Goal: Task Accomplishment & Management: Manage account settings

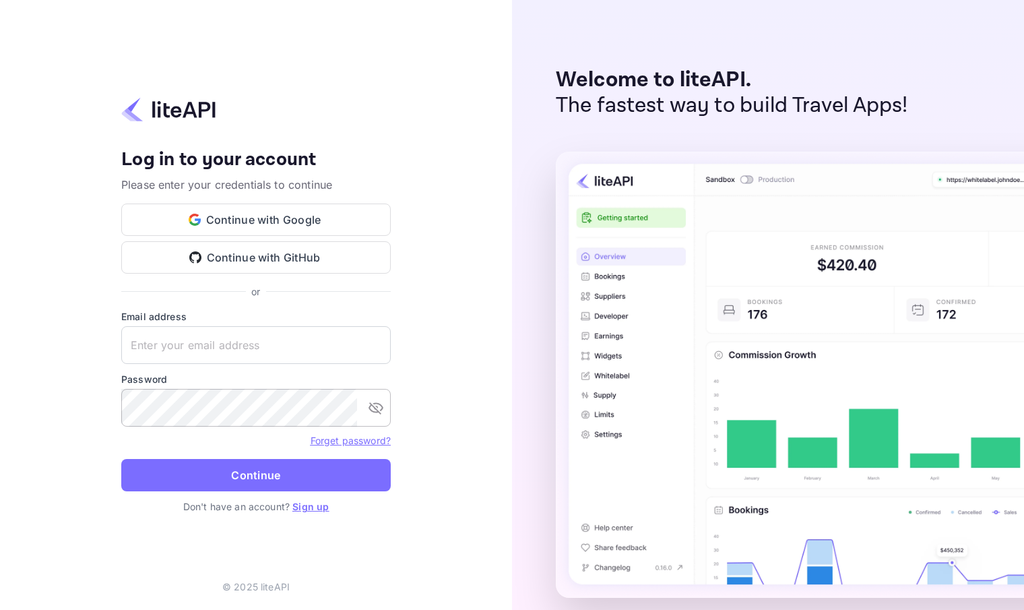
type input "info@alumnirooms.com"
click at [375, 408] on icon "toggle password visibility" at bounding box center [376, 408] width 15 height 12
click at [261, 467] on button "Continue" at bounding box center [255, 475] width 269 height 32
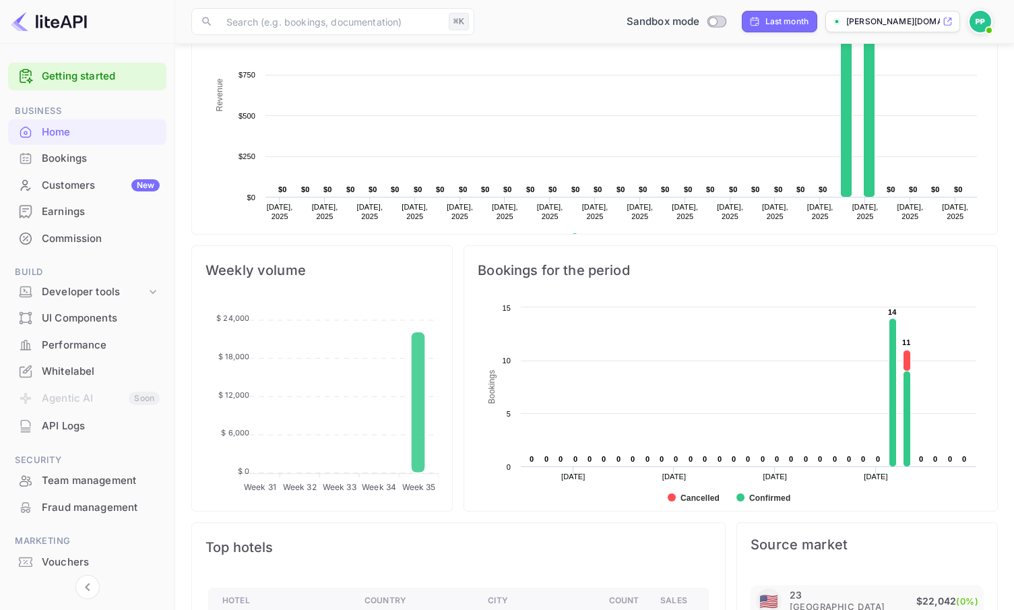
scroll to position [300, 0]
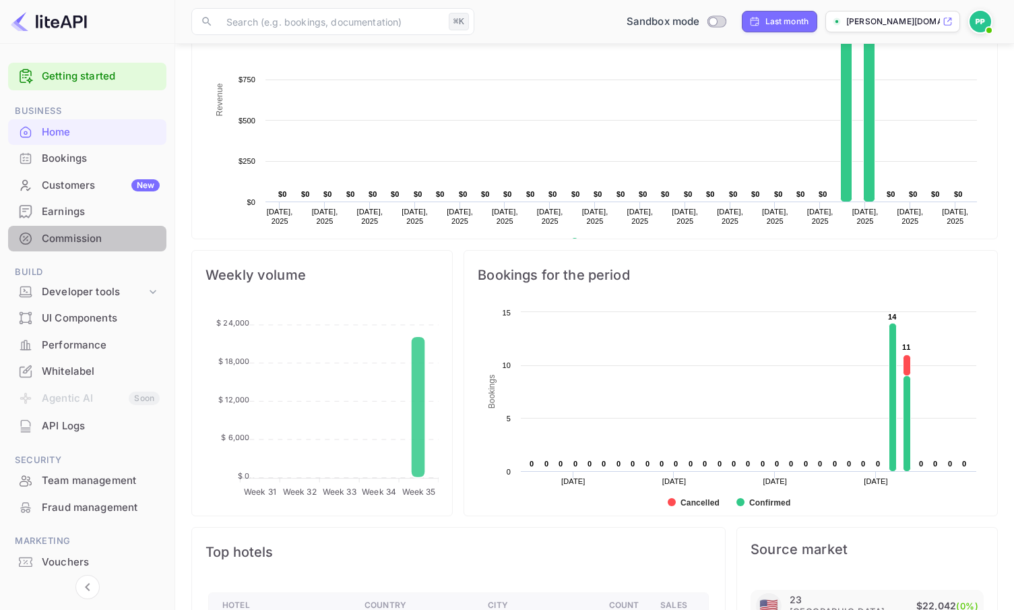
click at [65, 236] on div "Commission" at bounding box center [101, 238] width 118 height 15
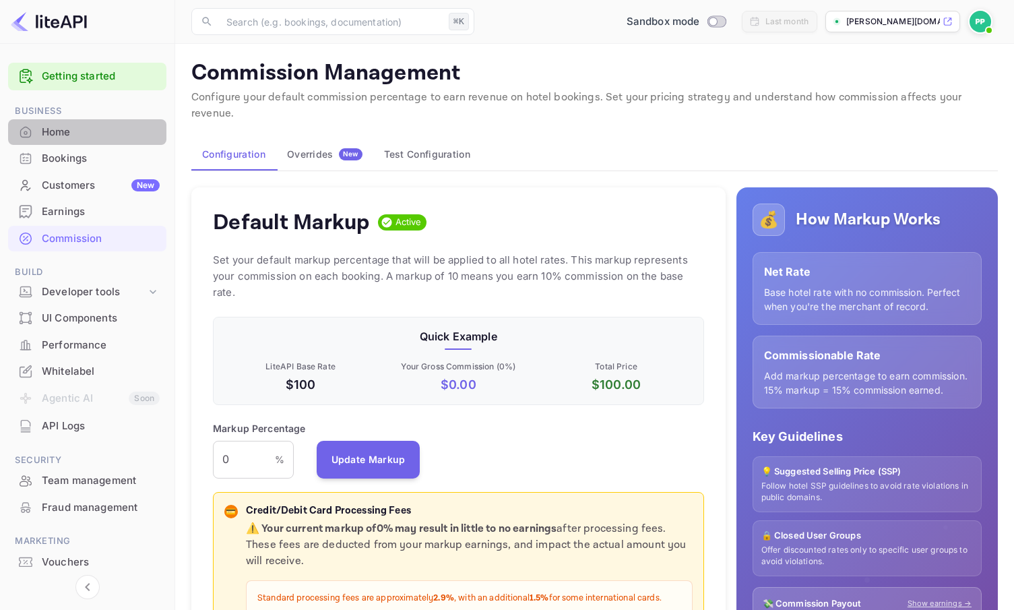
click at [53, 128] on div "Home" at bounding box center [101, 132] width 118 height 15
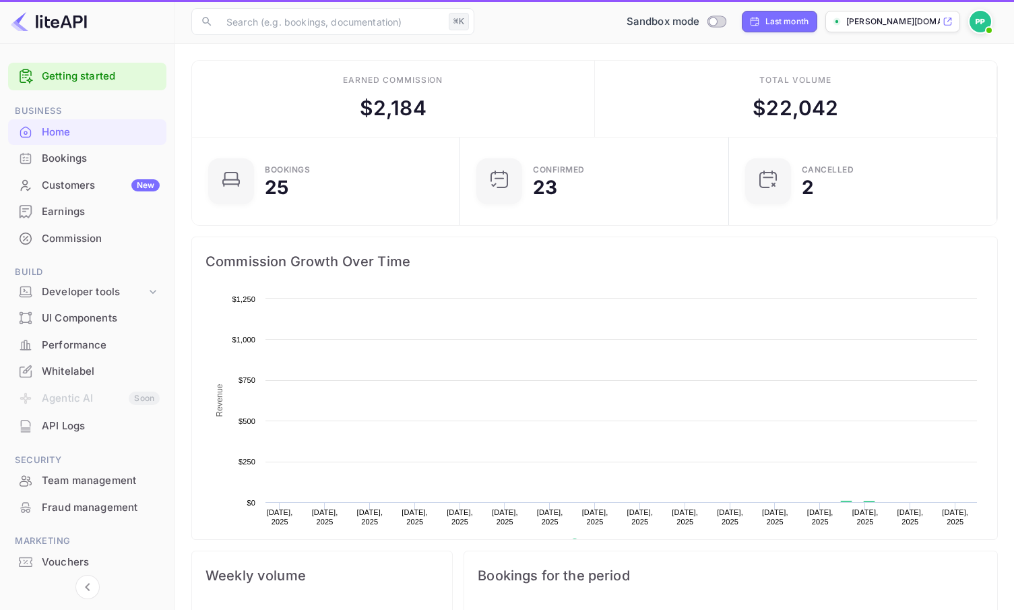
scroll to position [209, 251]
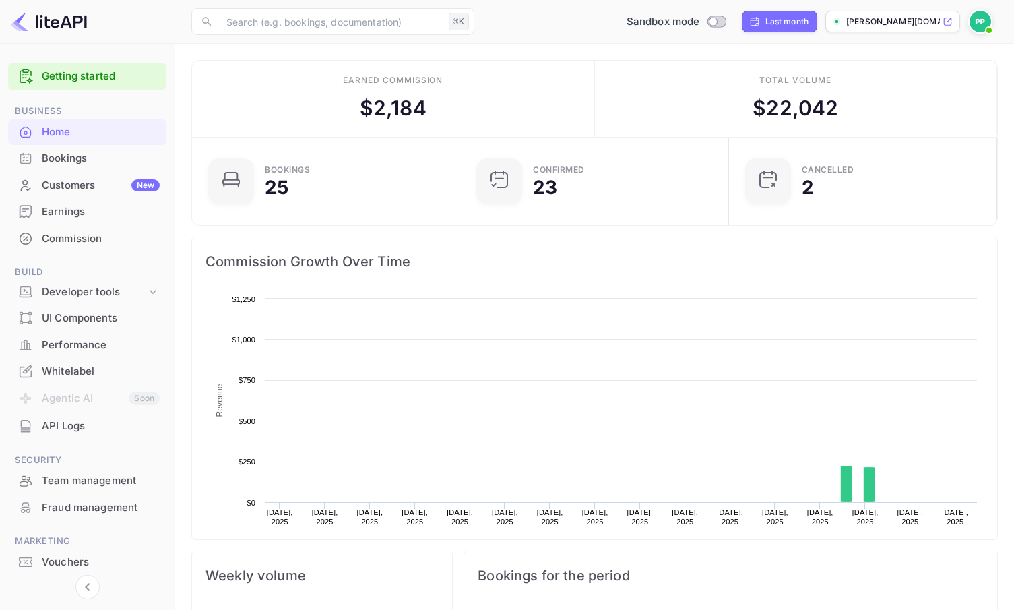
click at [67, 158] on div "Bookings" at bounding box center [101, 158] width 118 height 15
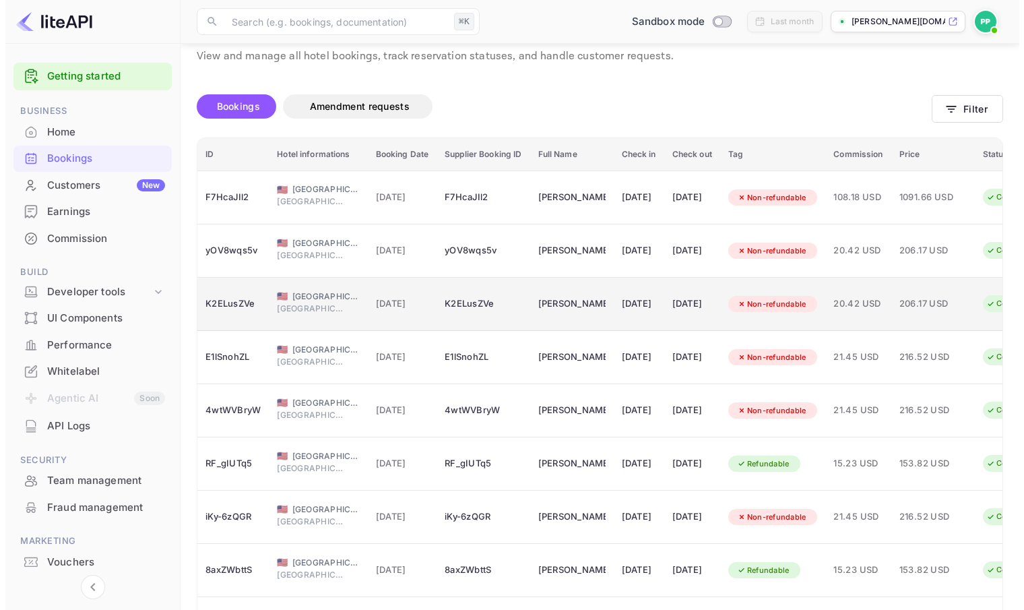
scroll to position [201, 0]
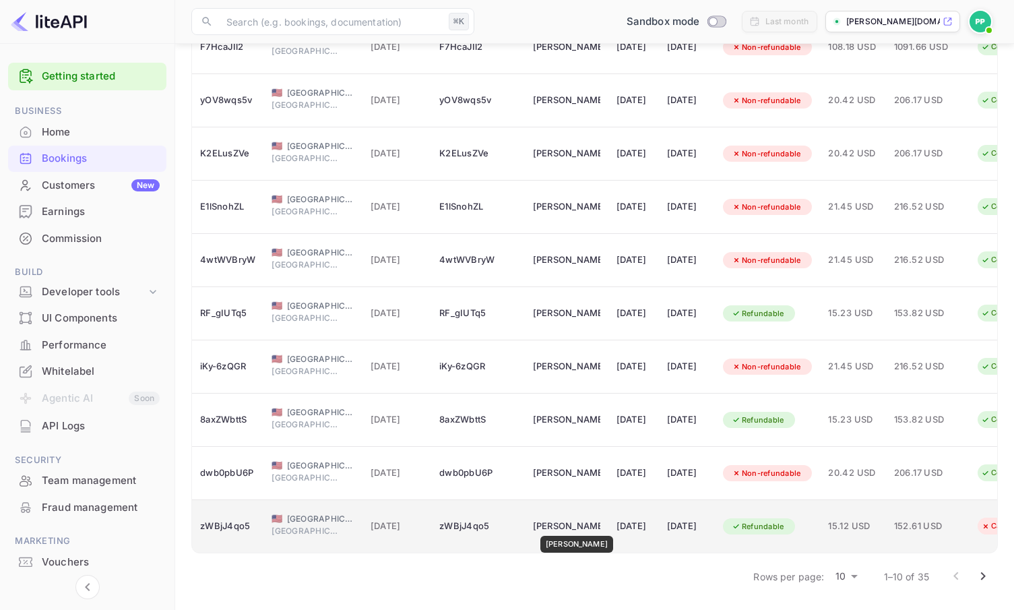
click at [567, 516] on div "[PERSON_NAME]" at bounding box center [566, 526] width 67 height 22
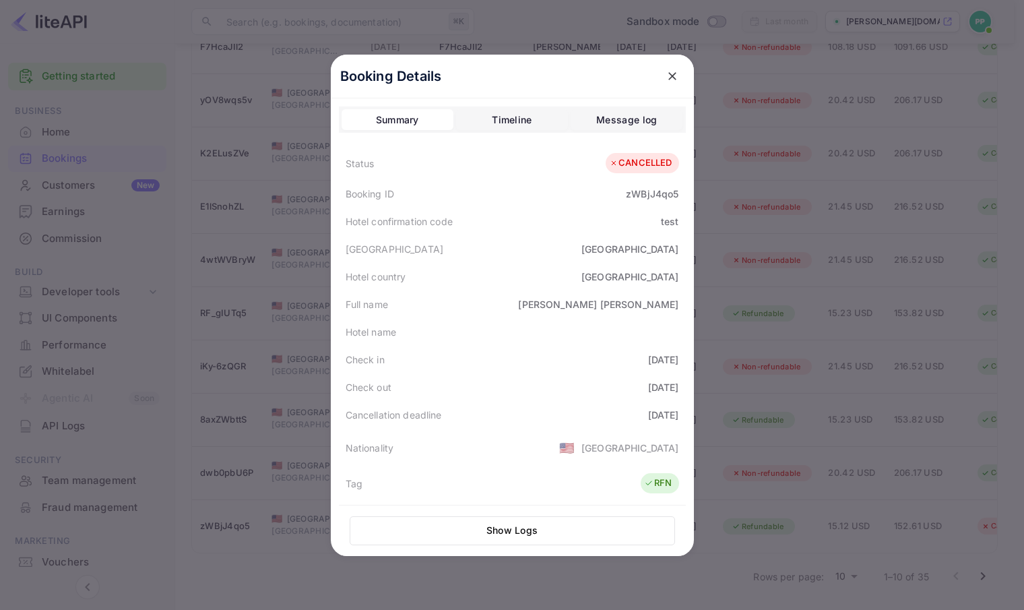
click at [740, 401] on div at bounding box center [512, 305] width 1024 height 610
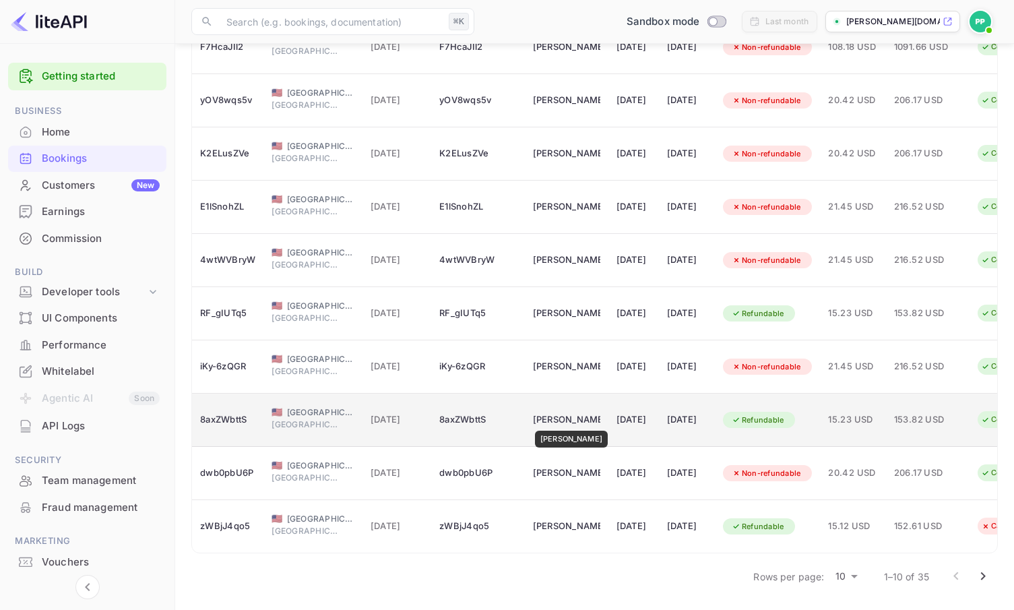
click at [562, 411] on div "[PERSON_NAME]" at bounding box center [566, 420] width 67 height 22
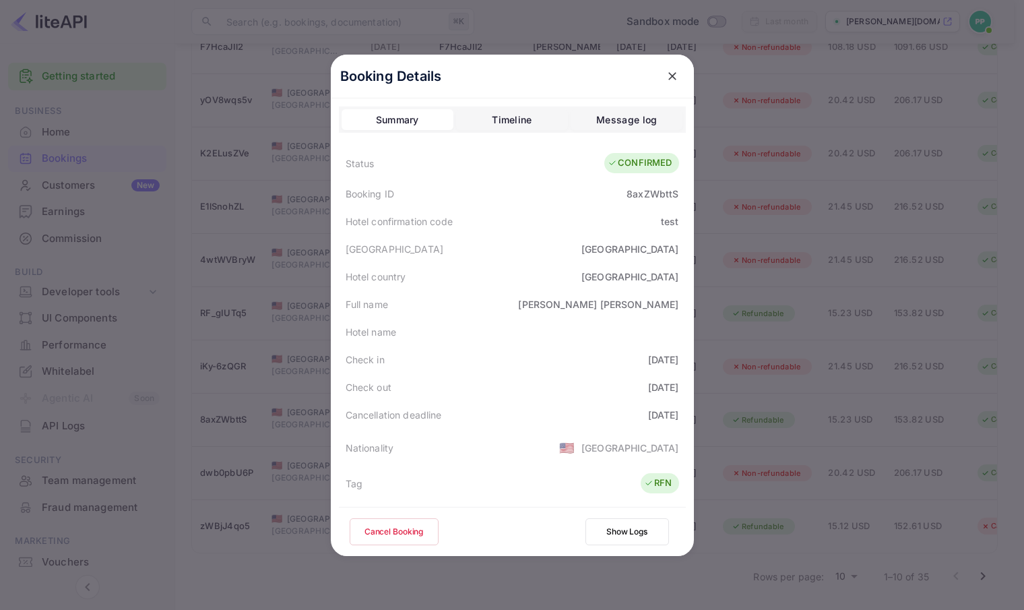
click at [400, 529] on button "Cancel Booking" at bounding box center [394, 531] width 89 height 27
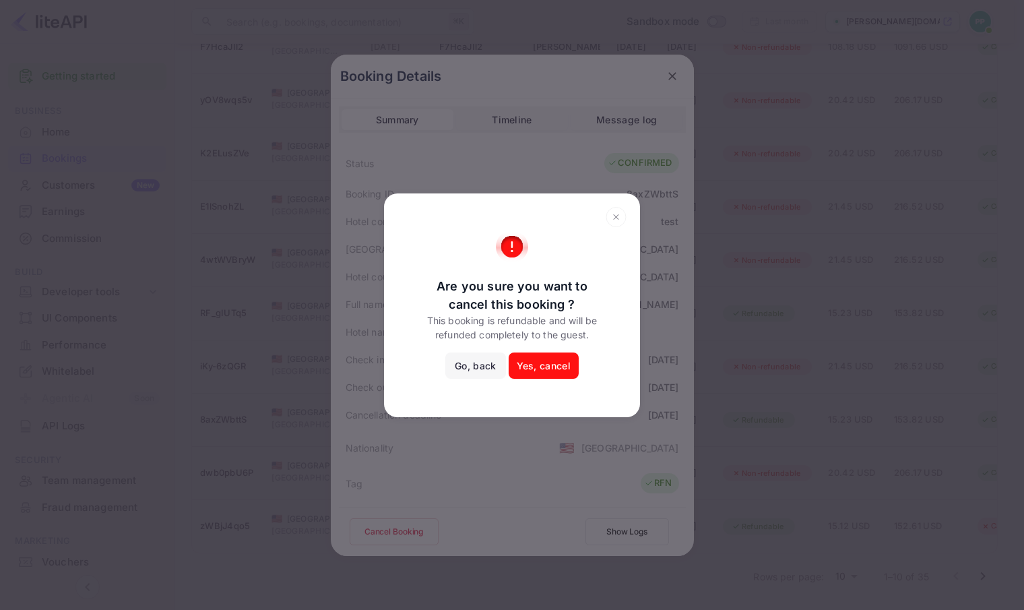
click at [552, 369] on button "Yes, cancel" at bounding box center [544, 365] width 70 height 27
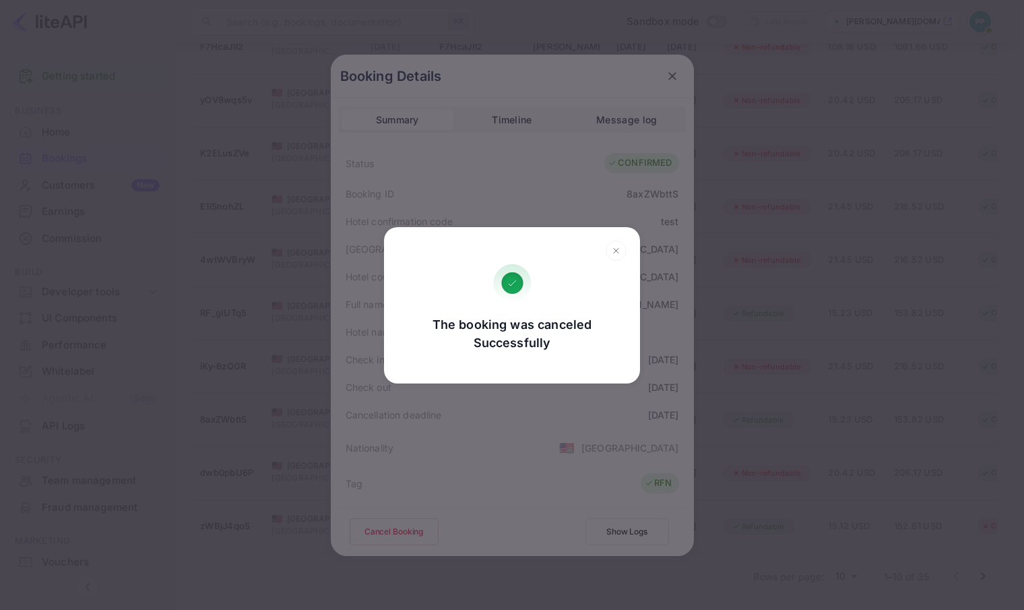
click at [620, 248] on icon at bounding box center [616, 251] width 21 height 20
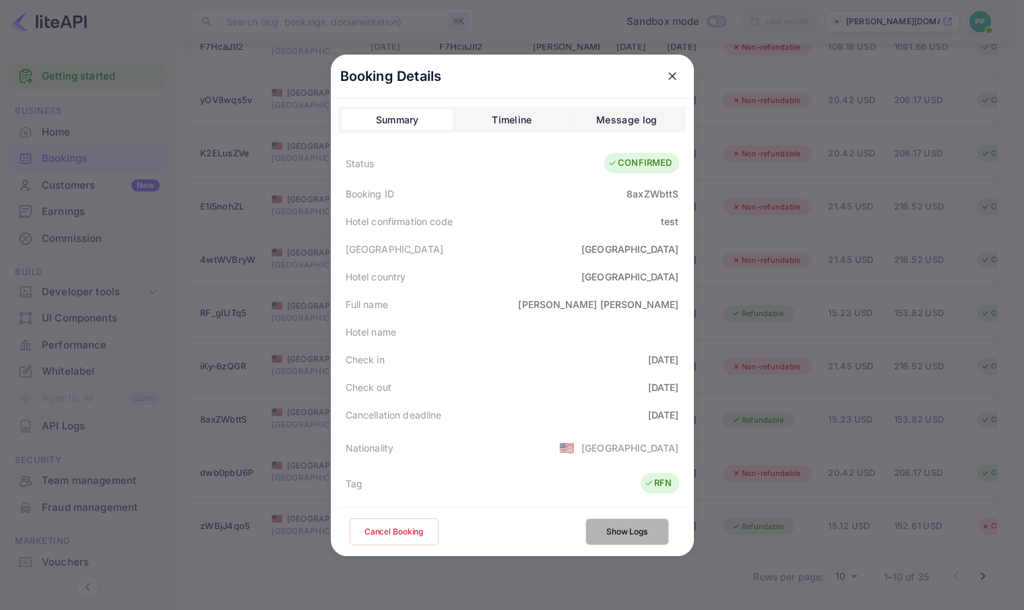
click at [630, 538] on button "Show Logs" at bounding box center [627, 531] width 84 height 27
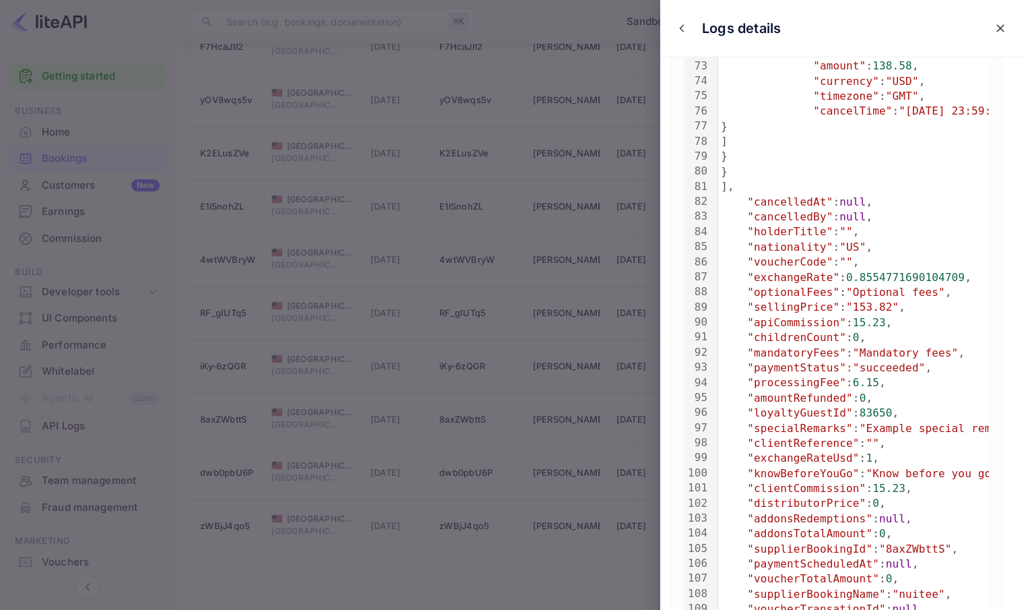
scroll to position [1220, 0]
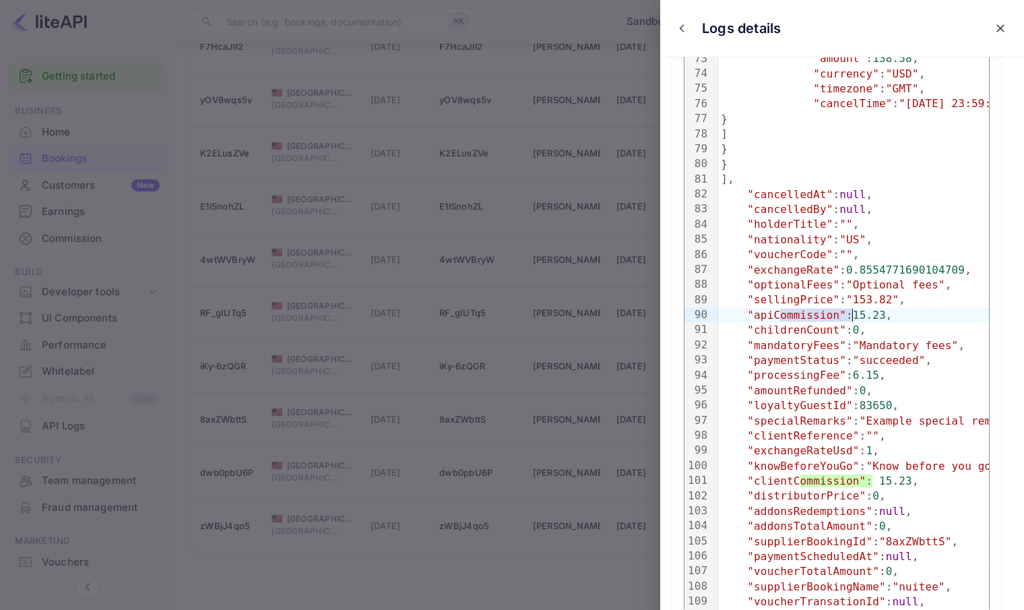
drag, startPoint x: 778, startPoint y: 313, endPoint x: 851, endPoint y: 314, distance: 72.8
click at [851, 314] on div ""apiCommission" : 15.23 ," at bounding box center [914, 315] width 393 height 15
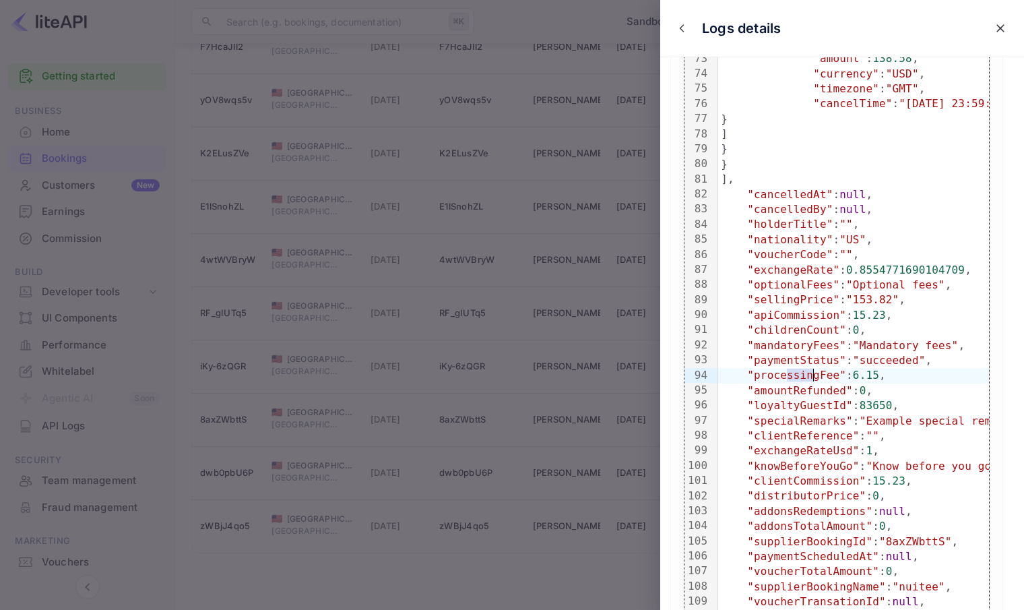
drag, startPoint x: 791, startPoint y: 377, endPoint x: 815, endPoint y: 375, distance: 23.6
click at [815, 375] on span ""processingFee"" at bounding box center [796, 375] width 99 height 13
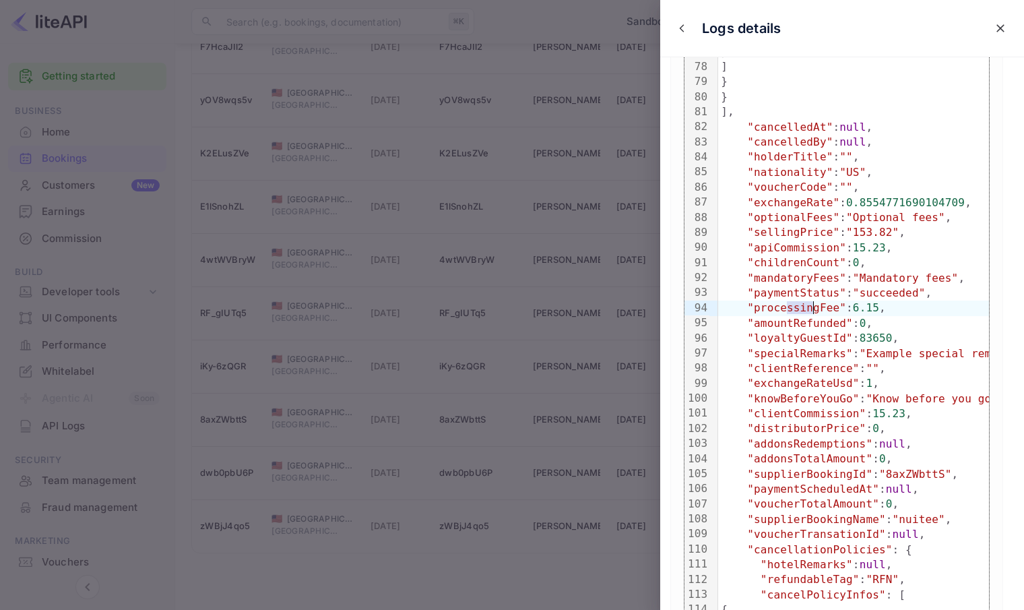
scroll to position [1269, 0]
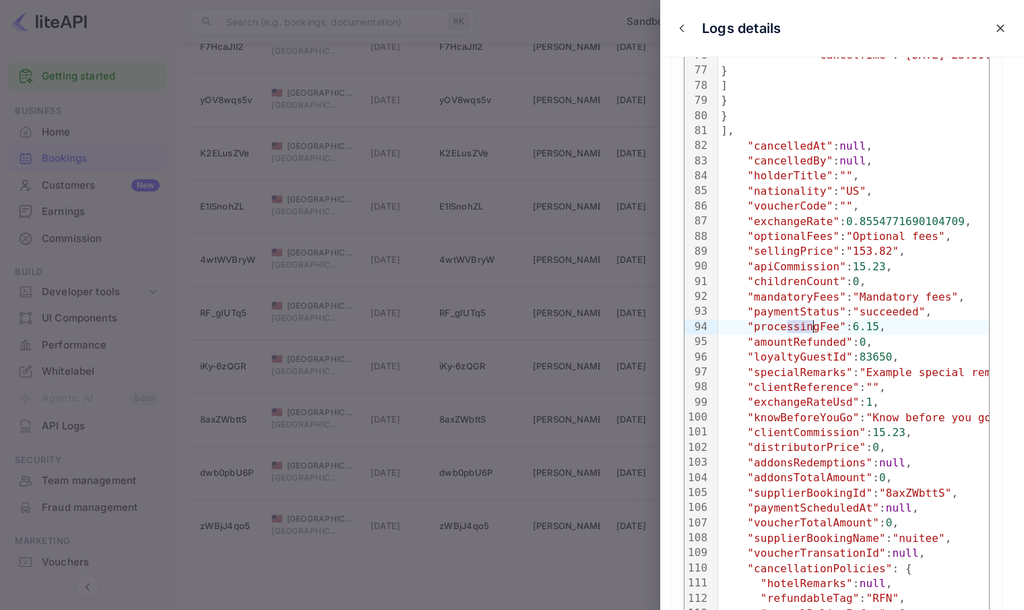
click at [770, 325] on span ""processingFee"" at bounding box center [796, 326] width 99 height 13
drag, startPoint x: 812, startPoint y: 329, endPoint x: 899, endPoint y: 327, distance: 86.3
click at [899, 327] on div ""processingFee" : 6.15 ," at bounding box center [914, 326] width 393 height 15
click at [940, 358] on div ""loyaltyGuestId" : 83650 ," at bounding box center [914, 357] width 393 height 15
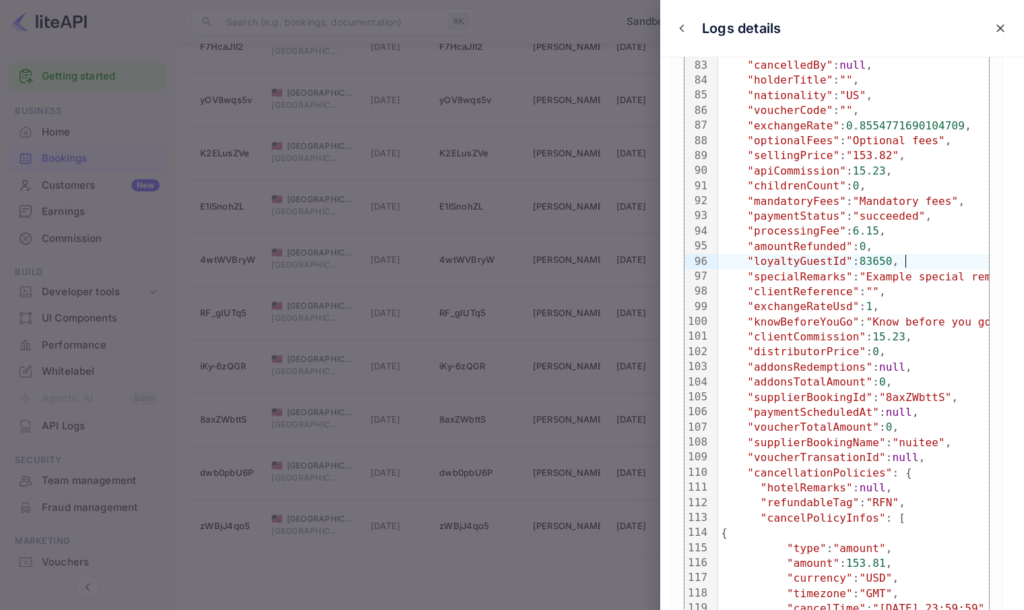
scroll to position [1353, 0]
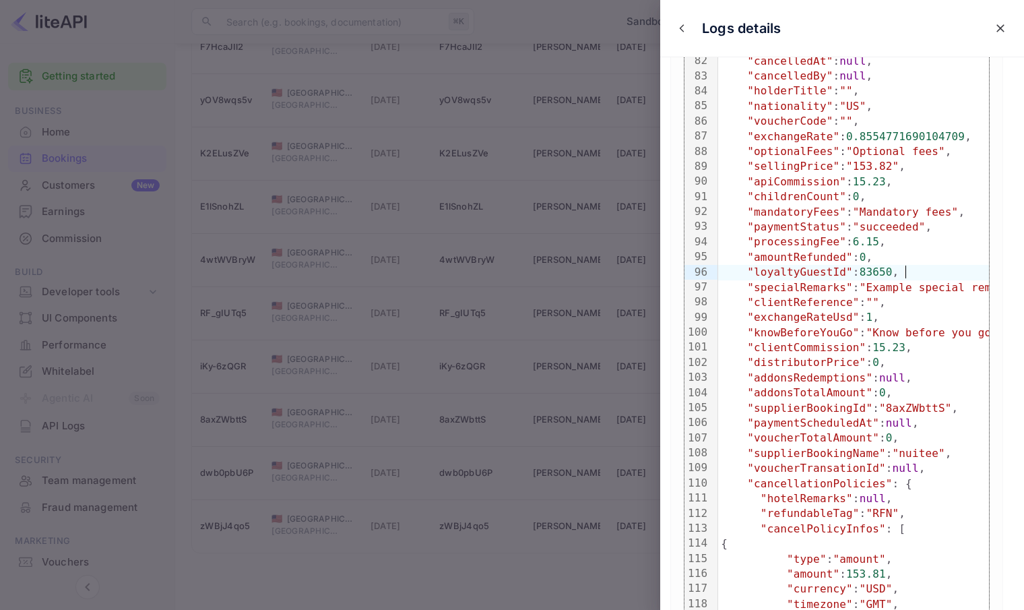
click at [367, 216] on div at bounding box center [512, 305] width 1024 height 610
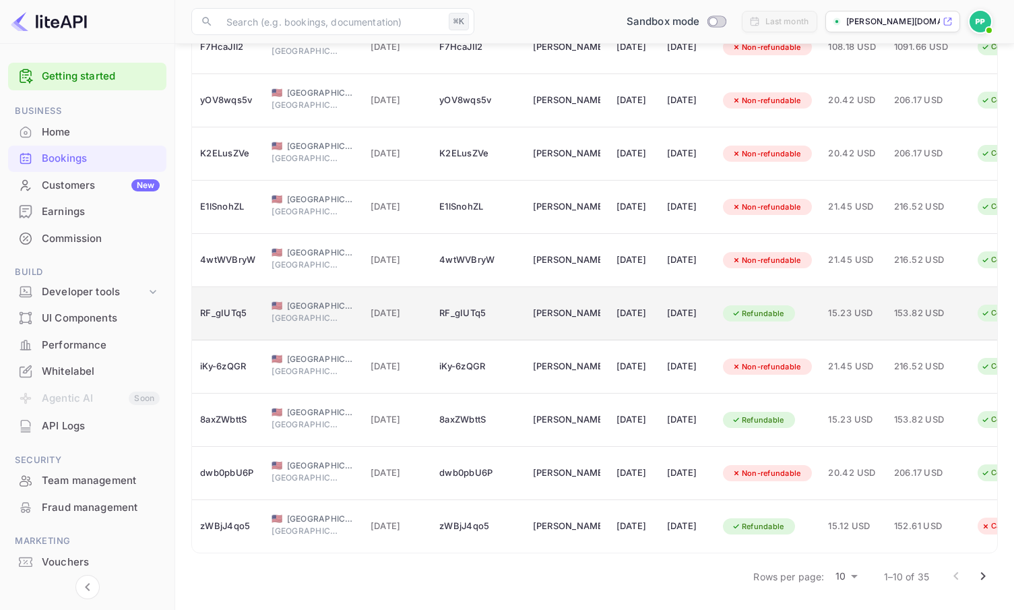
click at [793, 307] on div "Refundable" at bounding box center [758, 313] width 70 height 17
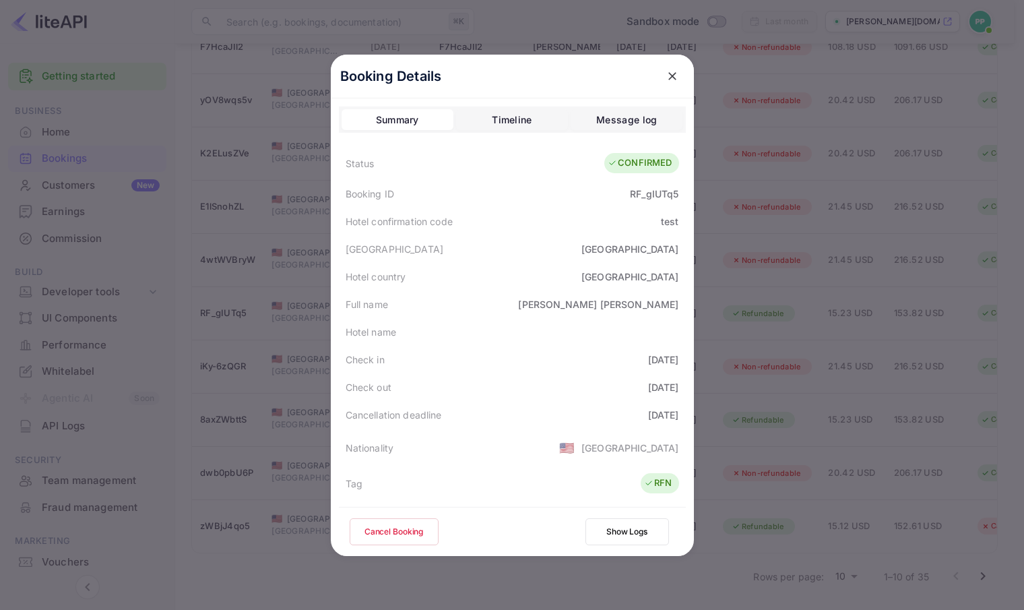
click at [623, 119] on div "Message log" at bounding box center [626, 120] width 61 height 16
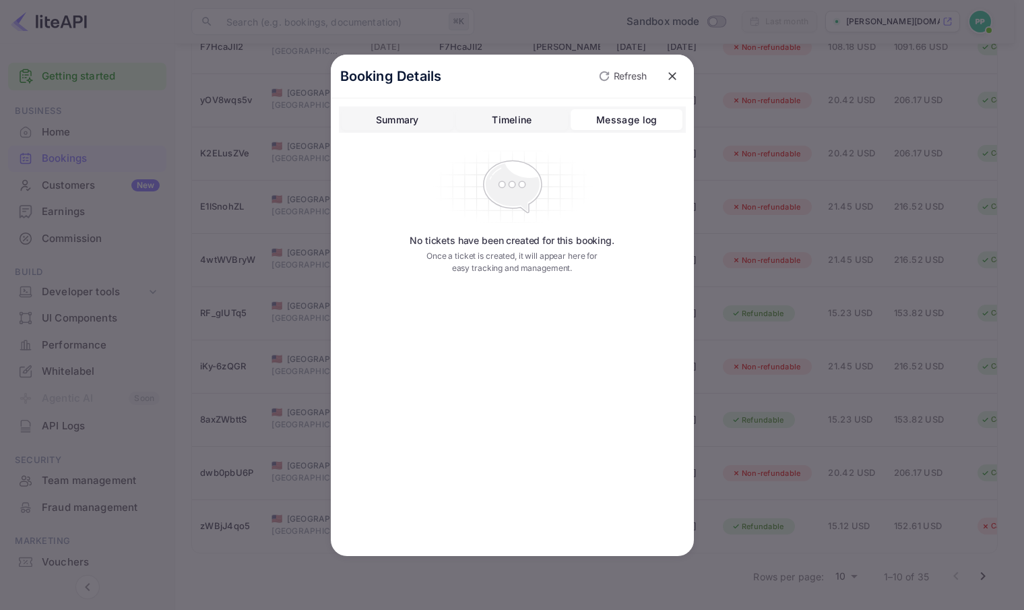
click at [514, 117] on div "Timeline" at bounding box center [512, 120] width 40 height 16
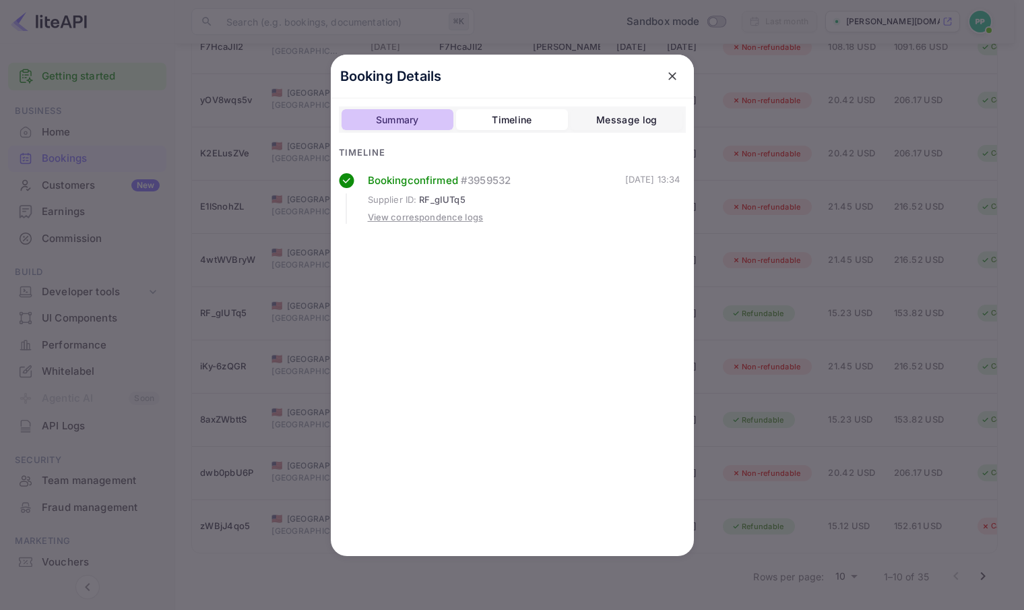
click at [404, 117] on div "Summary" at bounding box center [397, 120] width 43 height 16
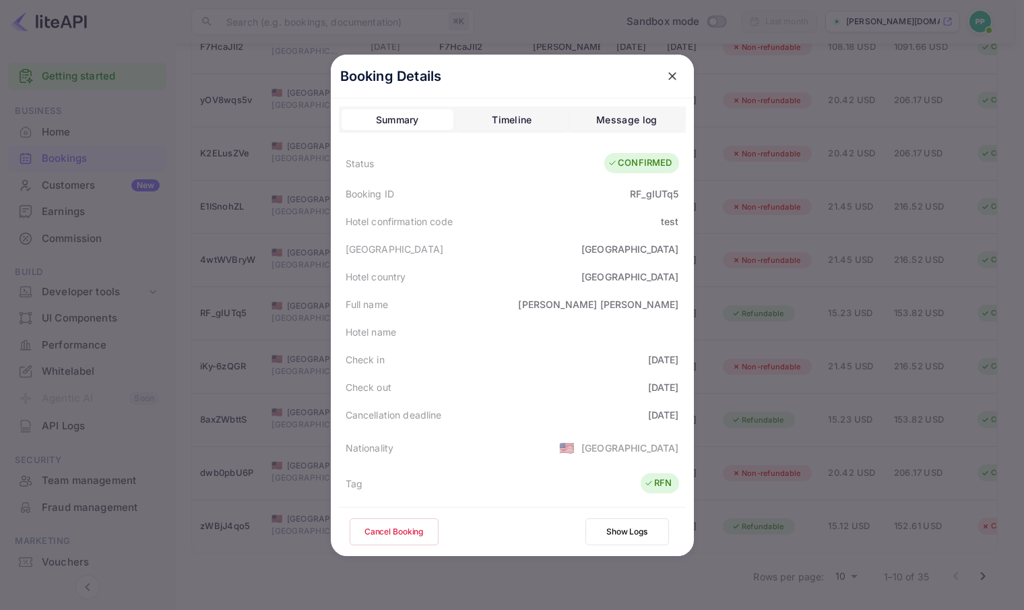
click at [627, 526] on button "Show Logs" at bounding box center [627, 531] width 84 height 27
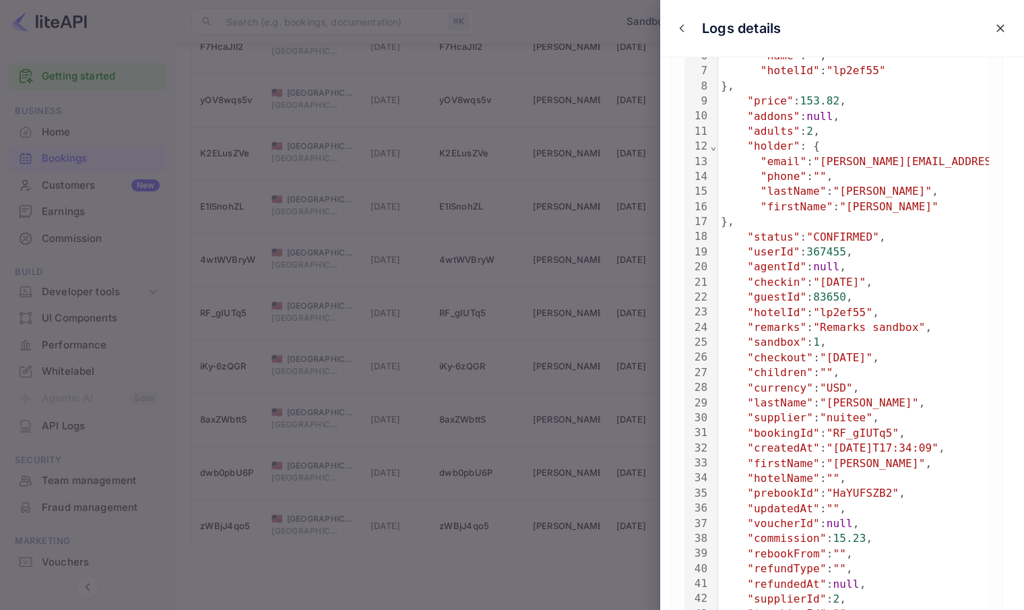
scroll to position [0, 0]
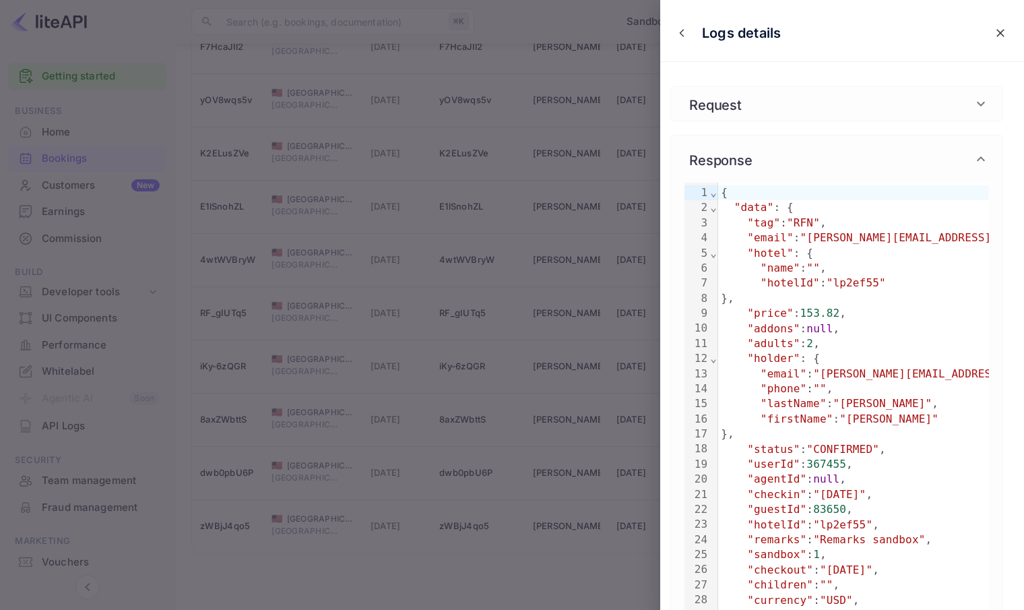
click at [978, 102] on icon at bounding box center [981, 104] width 16 height 16
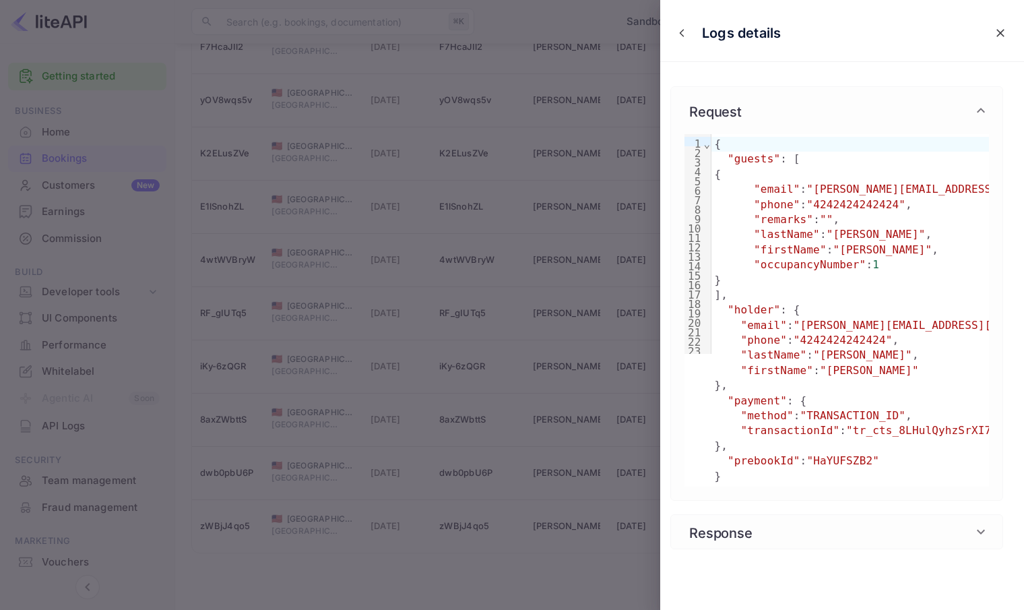
click at [984, 108] on icon at bounding box center [981, 110] width 16 height 16
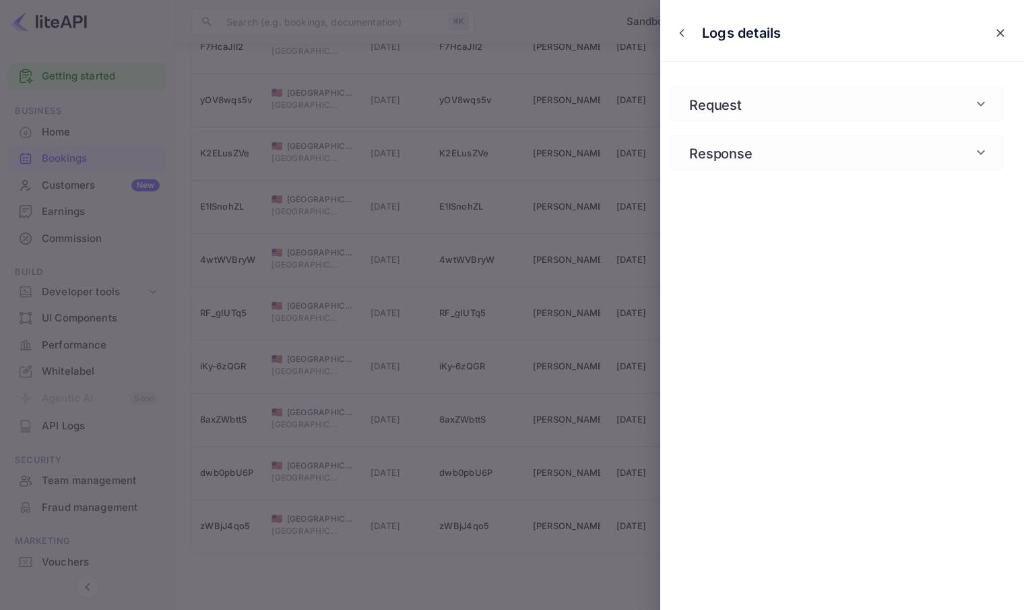
click at [978, 150] on icon at bounding box center [981, 152] width 16 height 16
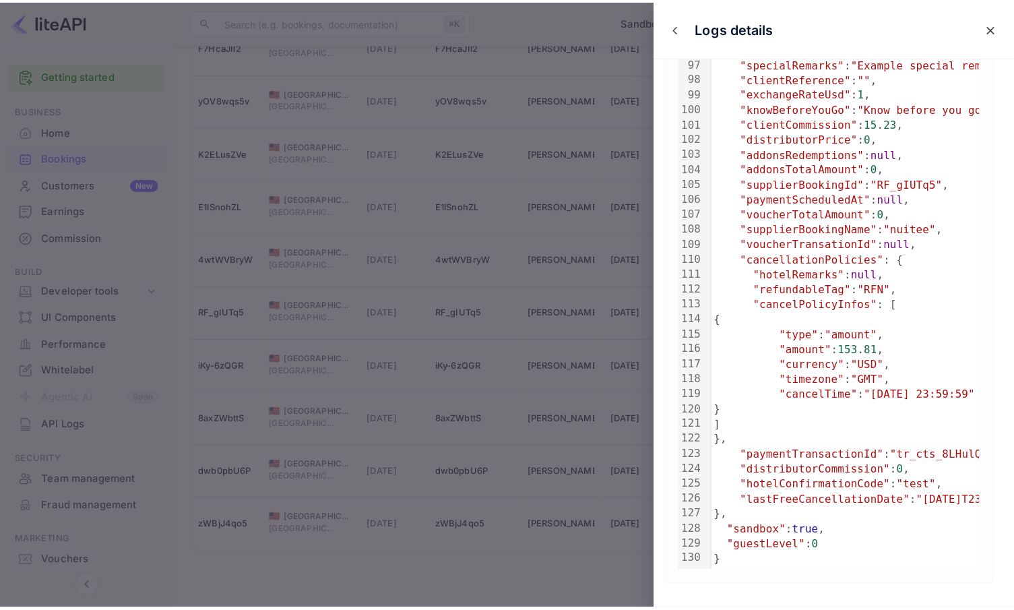
scroll to position [1597, 0]
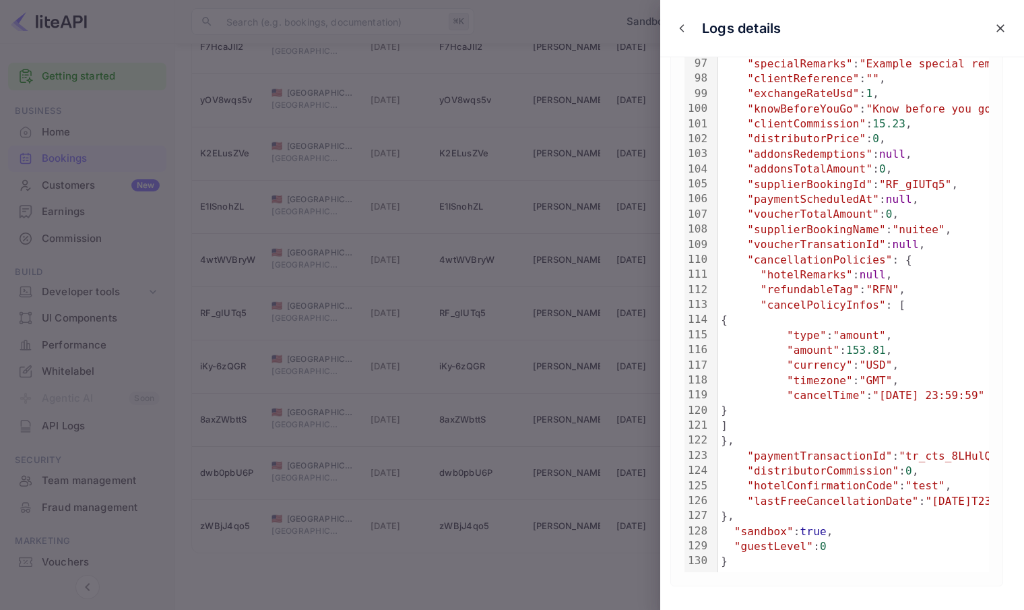
drag, startPoint x: 307, startPoint y: 148, endPoint x: 315, endPoint y: 164, distance: 18.7
click at [307, 148] on div at bounding box center [512, 305] width 1024 height 610
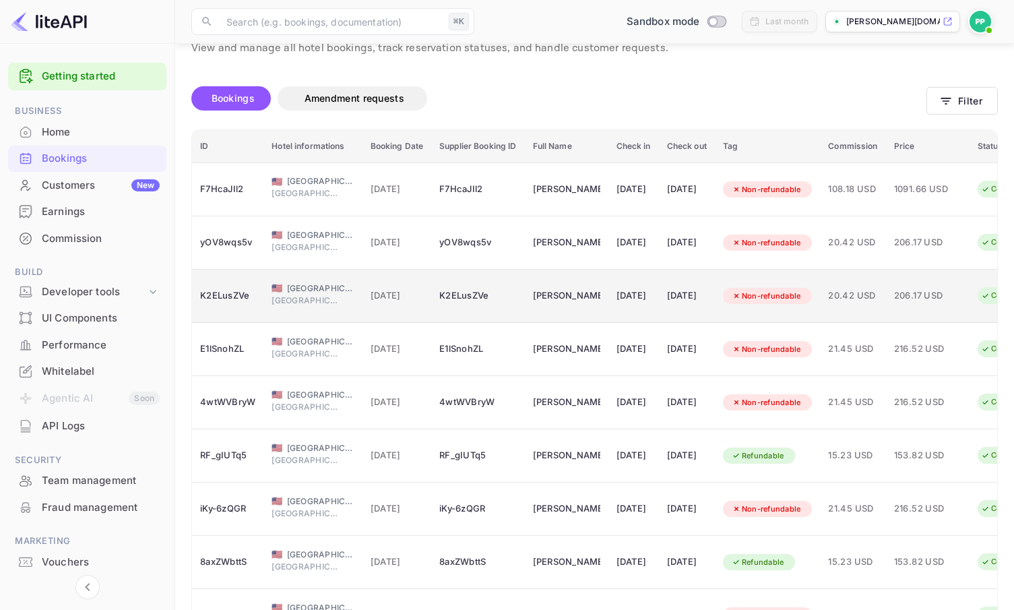
scroll to position [0, 0]
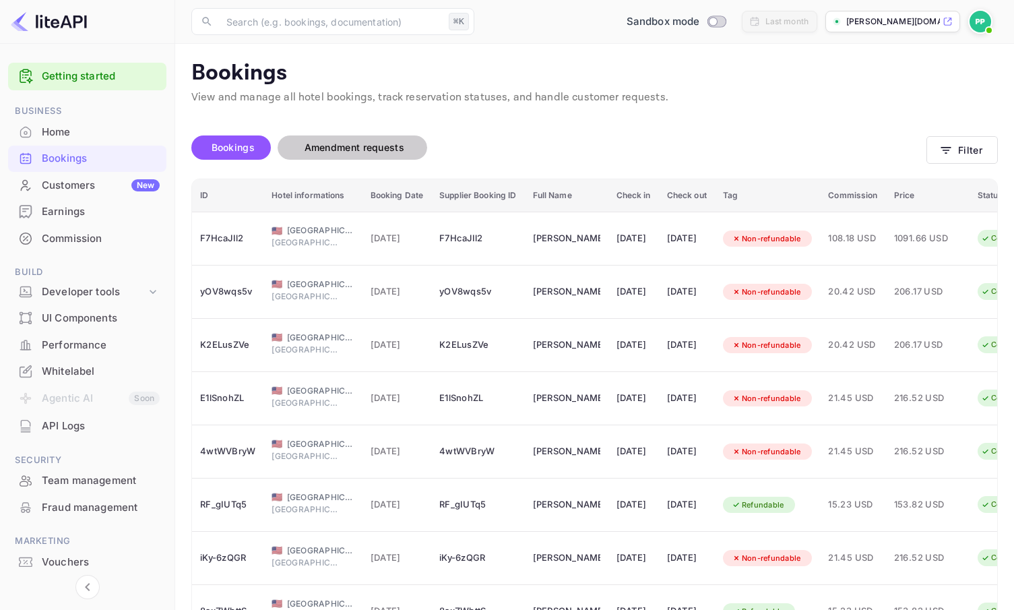
click at [368, 148] on span "Amendment requests" at bounding box center [355, 146] width 100 height 11
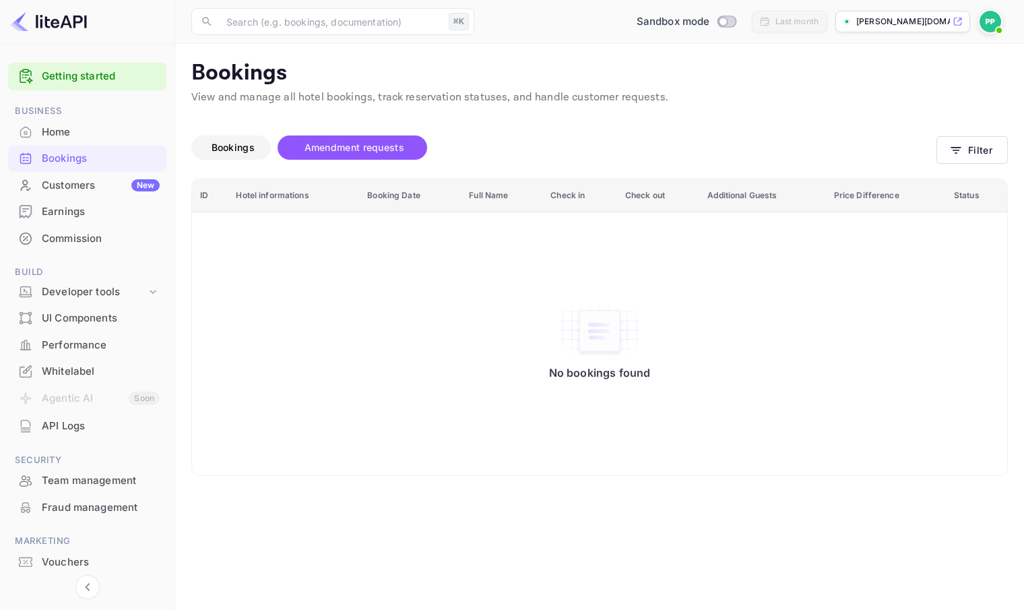
click at [222, 139] on span "Bookings" at bounding box center [233, 147] width 57 height 16
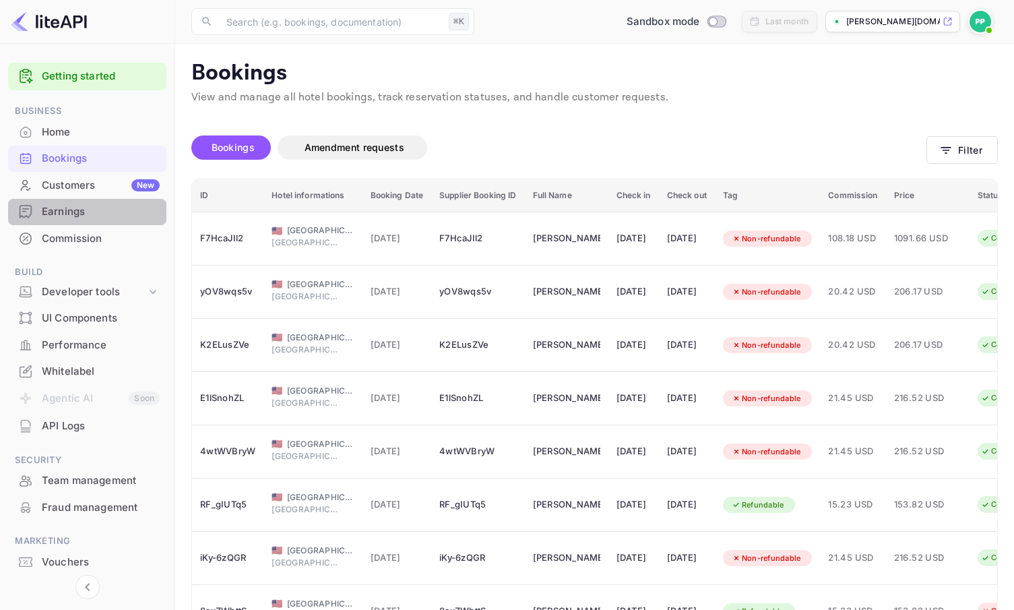
click at [73, 208] on div "Earnings" at bounding box center [101, 211] width 118 height 15
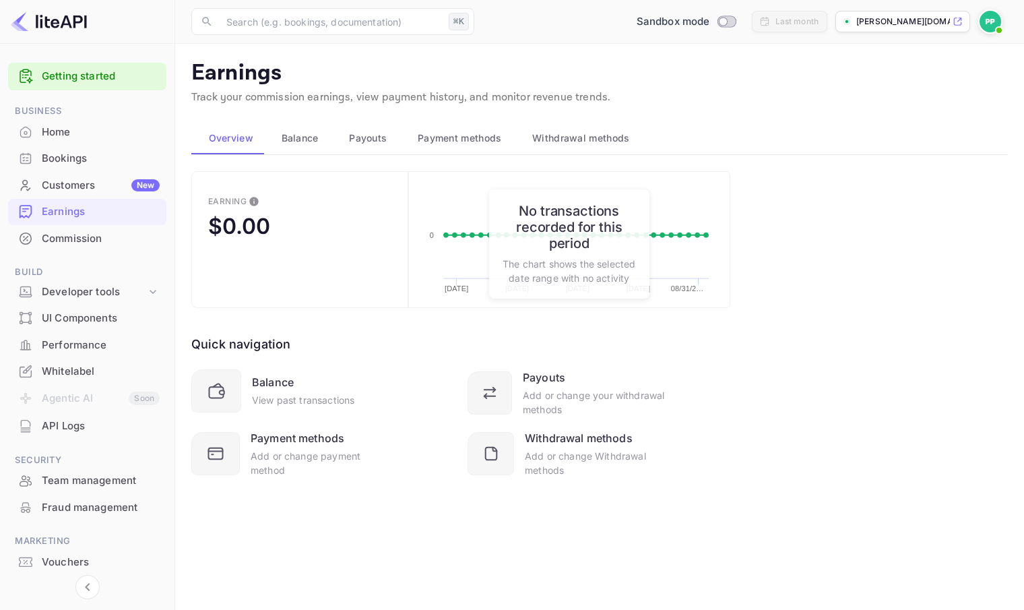
click at [284, 138] on span "Balance" at bounding box center [300, 138] width 37 height 16
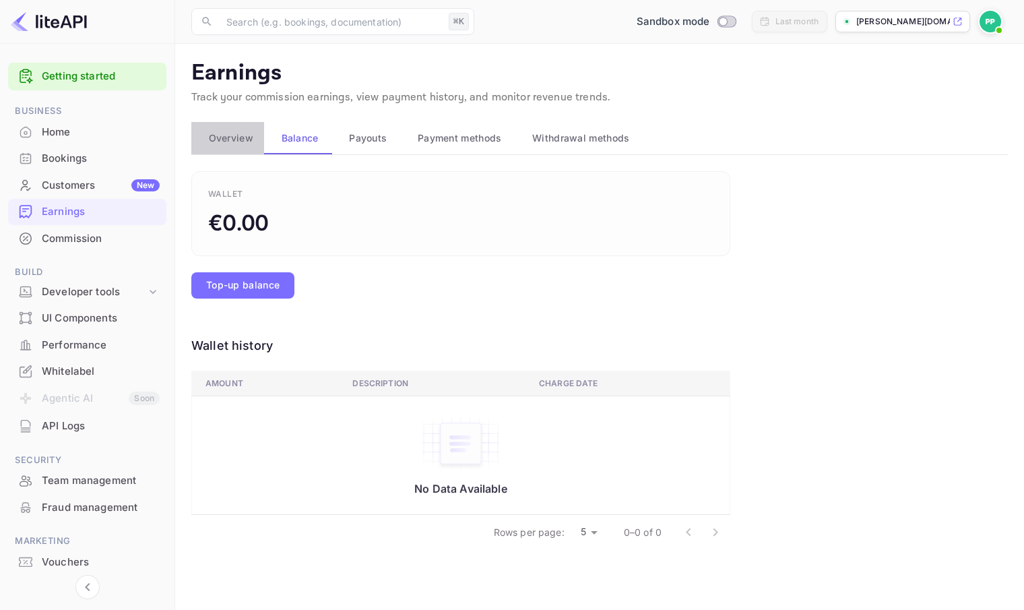
drag, startPoint x: 248, startPoint y: 134, endPoint x: 241, endPoint y: 138, distance: 8.4
click at [248, 134] on span "Overview" at bounding box center [231, 138] width 44 height 16
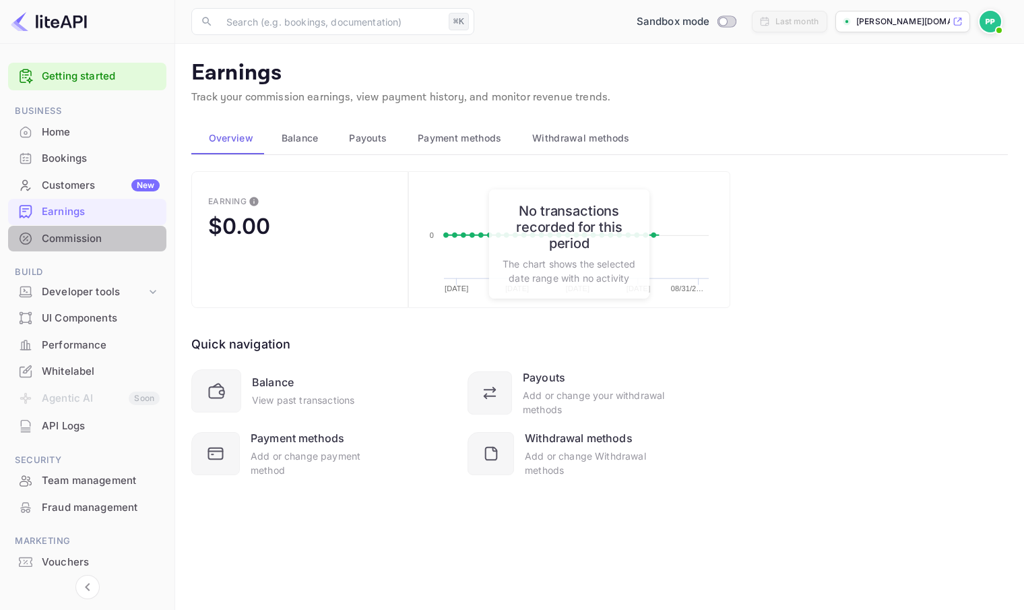
click at [94, 239] on div "Commission" at bounding box center [101, 238] width 118 height 15
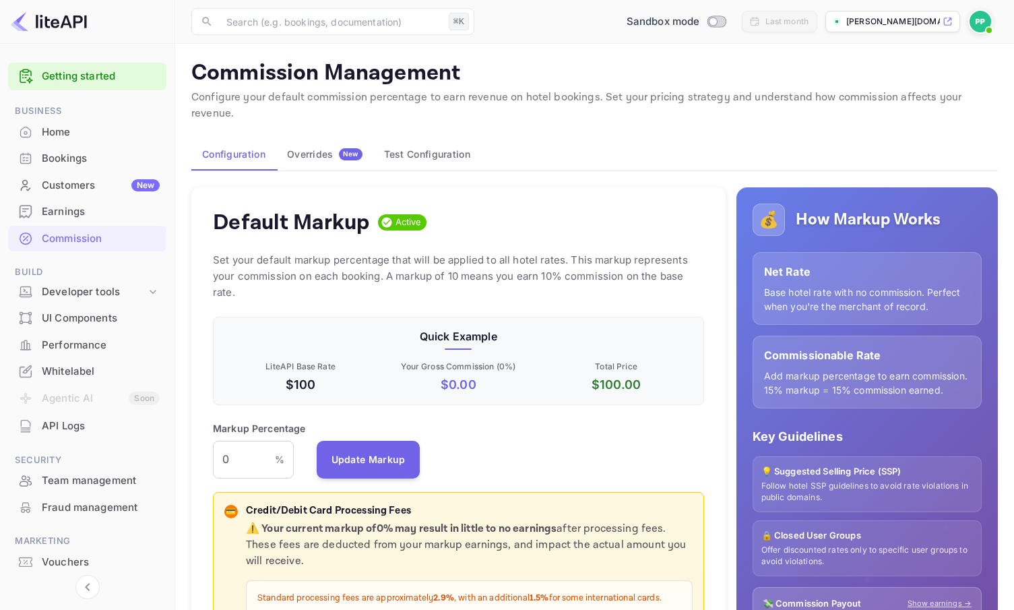
scroll to position [229, 480]
click at [333, 148] on div "Overrides New" at bounding box center [324, 154] width 75 height 12
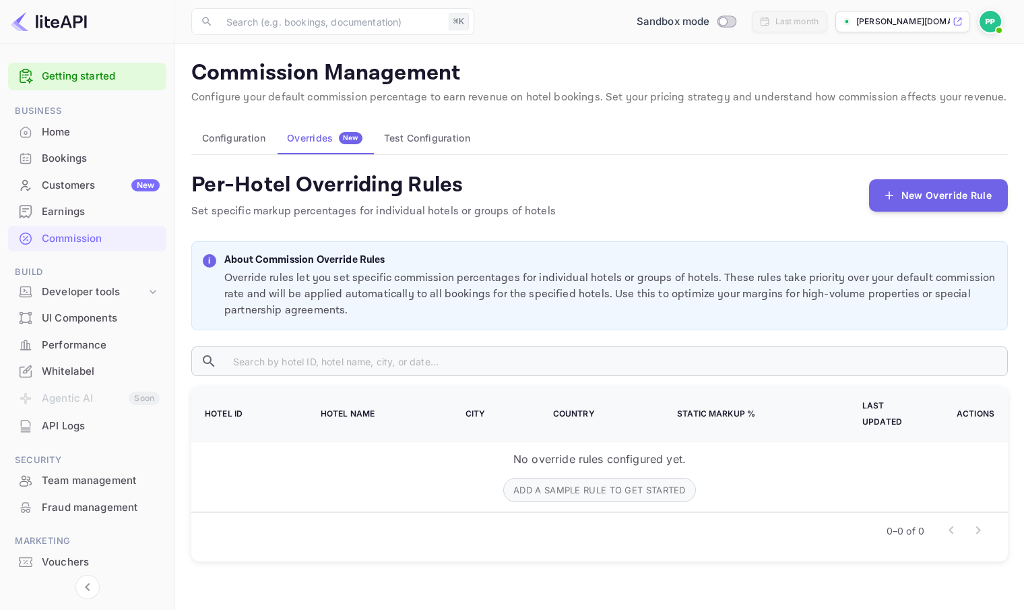
click at [432, 144] on button "Test Configuration" at bounding box center [427, 138] width 108 height 32
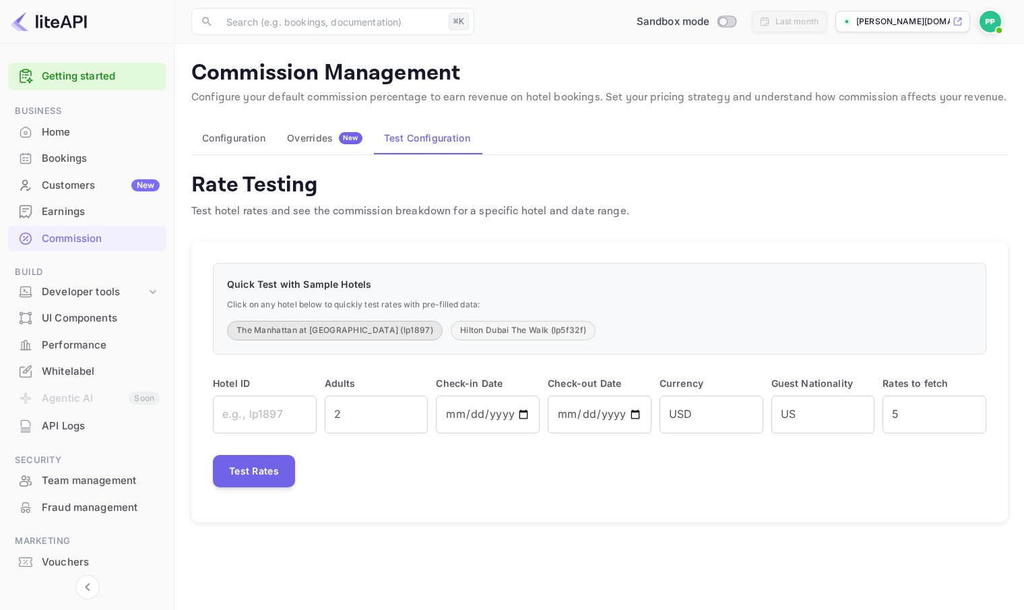
click at [343, 327] on button "The Manhattan at [GEOGRAPHIC_DATA] (lp1897)" at bounding box center [335, 331] width 216 height 20
type input "lp1897"
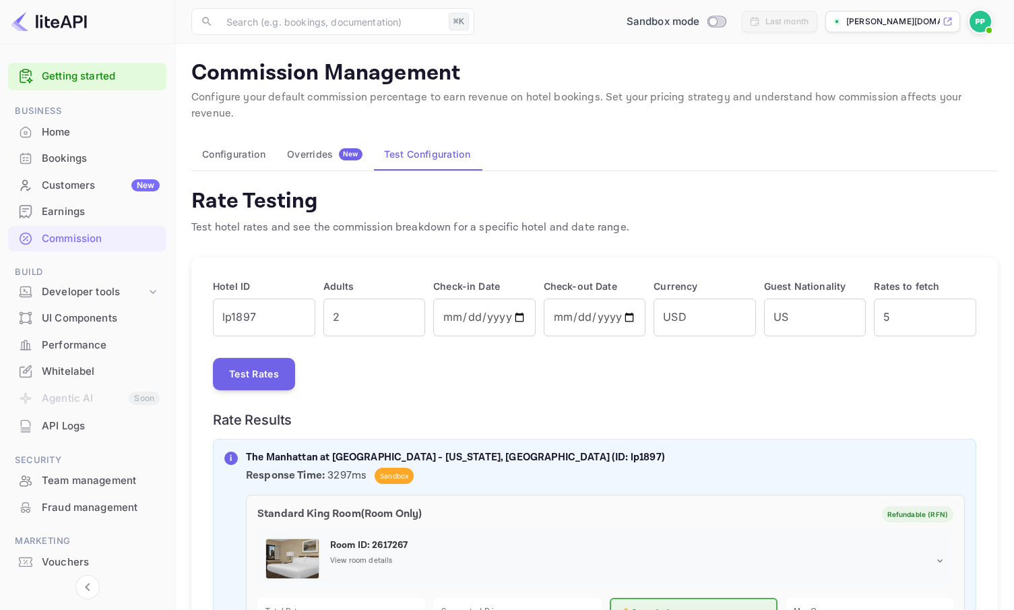
click at [240, 140] on button "Configuration" at bounding box center [233, 154] width 85 height 32
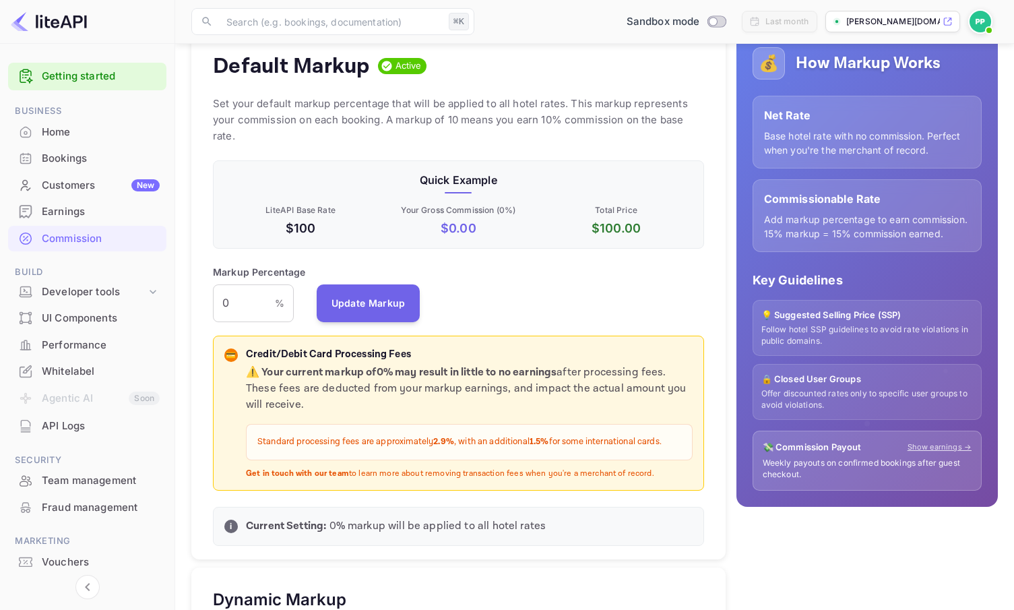
scroll to position [263, 0]
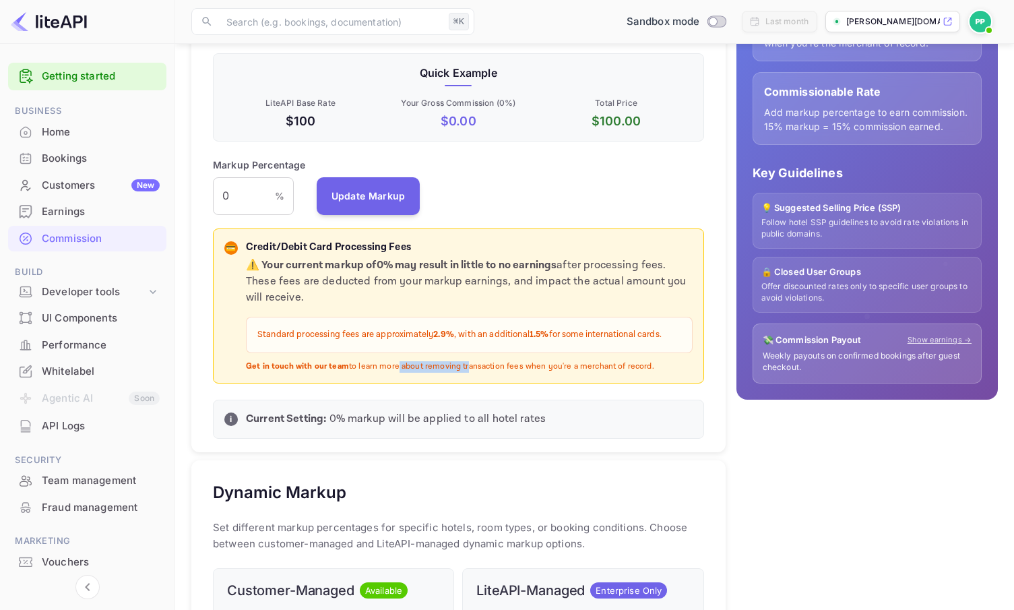
drag, startPoint x: 392, startPoint y: 352, endPoint x: 464, endPoint y: 351, distance: 71.4
click at [464, 361] on p "Get in touch with our team to learn more about removing transaction fees when y…" at bounding box center [469, 366] width 447 height 11
click at [463, 361] on p "Get in touch with our team to learn more about removing transaction fees when y…" at bounding box center [469, 366] width 447 height 11
drag, startPoint x: 228, startPoint y: 180, endPoint x: 218, endPoint y: 181, distance: 10.2
click at [218, 181] on input "0" at bounding box center [244, 196] width 62 height 38
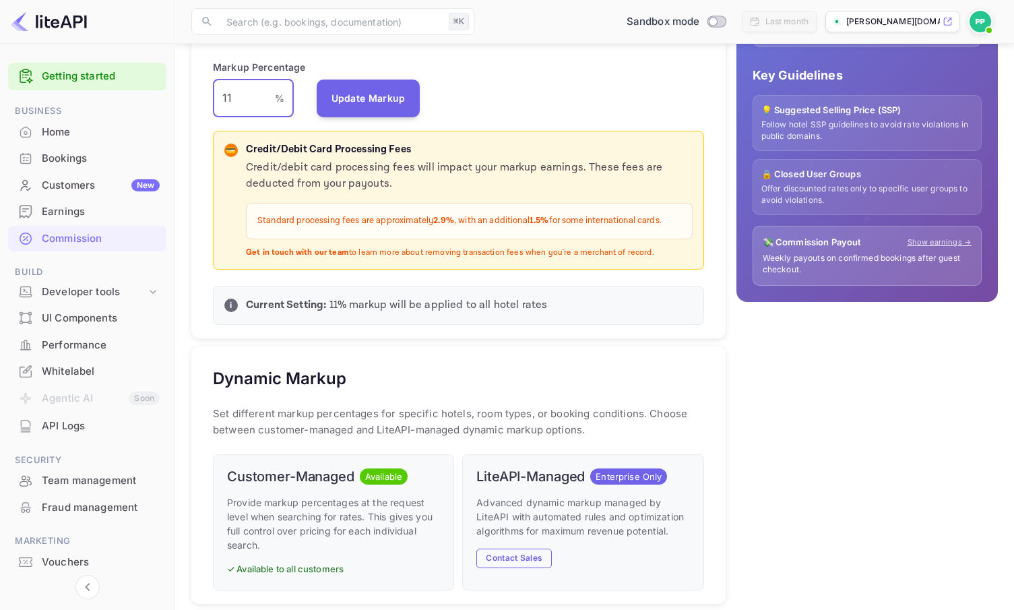
scroll to position [308, 0]
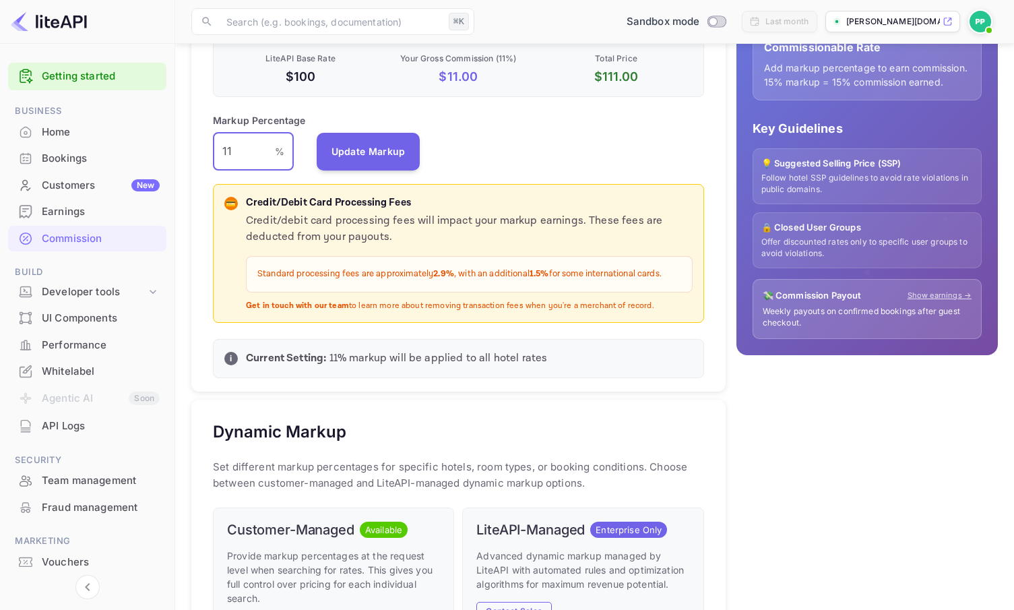
drag, startPoint x: 233, startPoint y: 133, endPoint x: 209, endPoint y: 133, distance: 24.3
click at [209, 133] on div "Default Markup Active Set your default markup percentage that will be applied t…" at bounding box center [458, 135] width 534 height 513
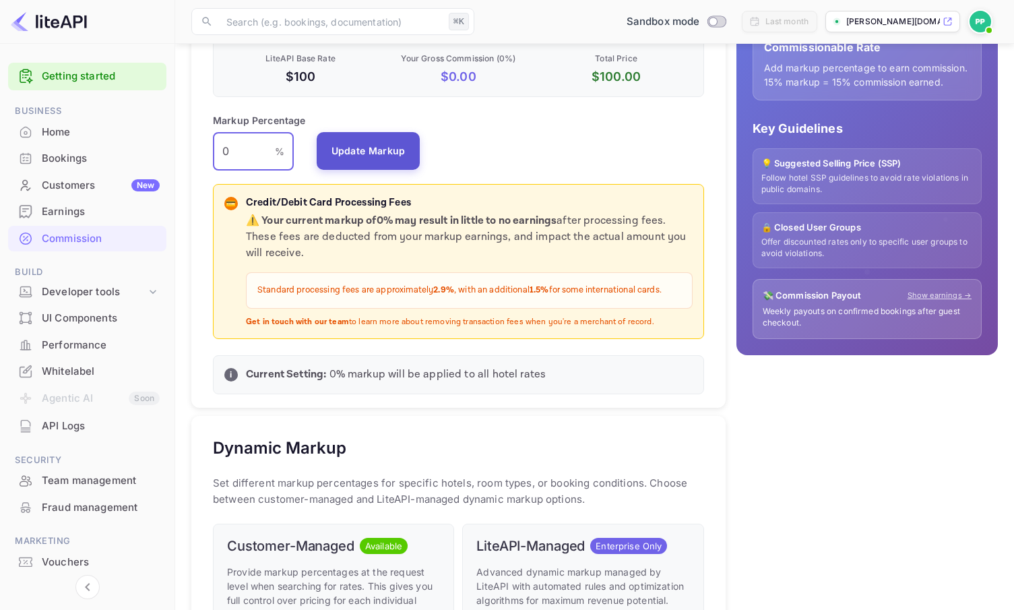
type input "0"
click at [382, 132] on button "Update Markup" at bounding box center [369, 151] width 104 height 38
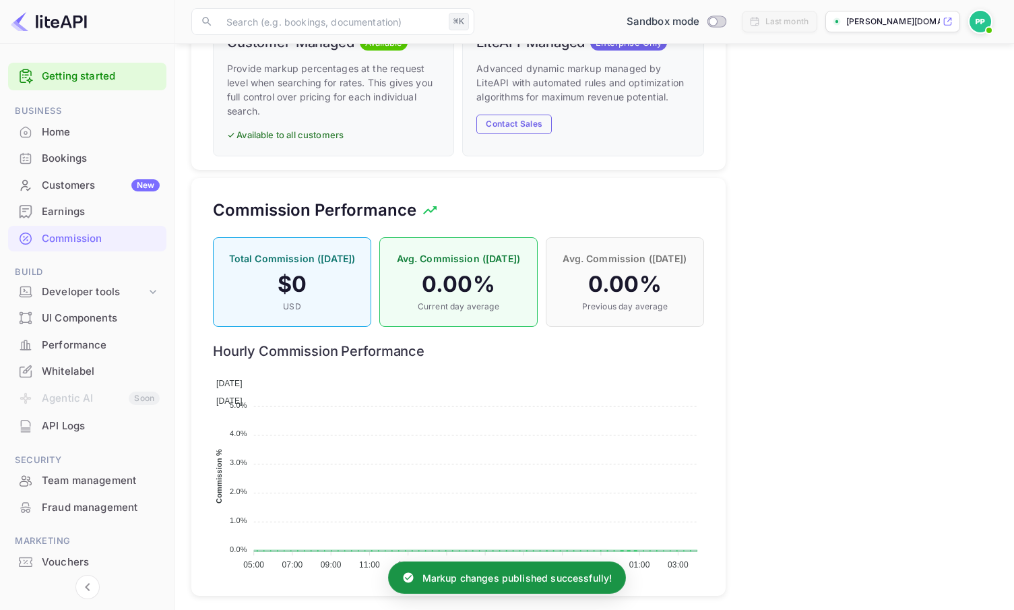
scroll to position [819, 0]
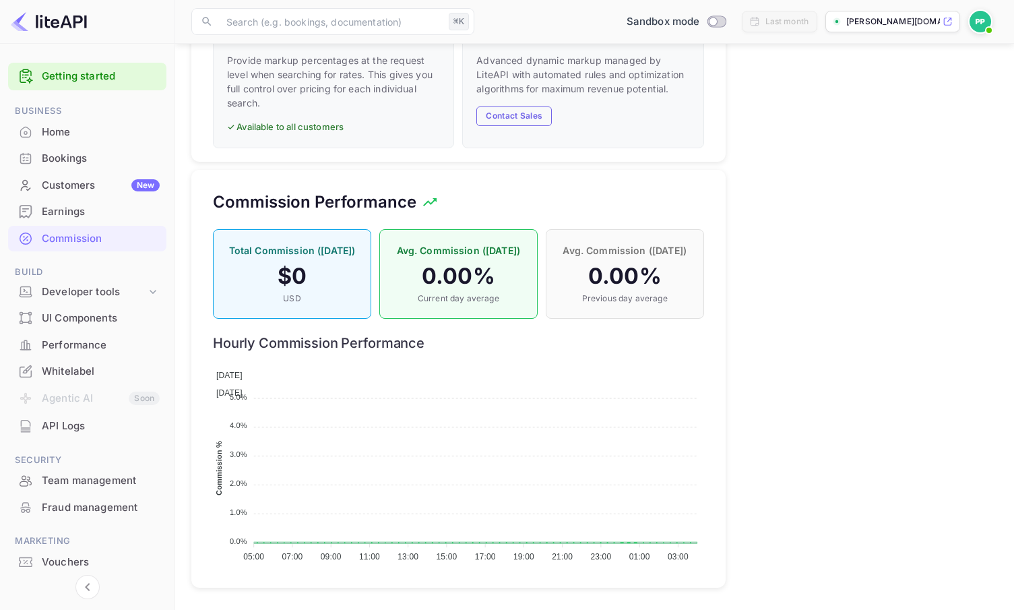
click at [63, 188] on div "Customers New" at bounding box center [101, 185] width 118 height 15
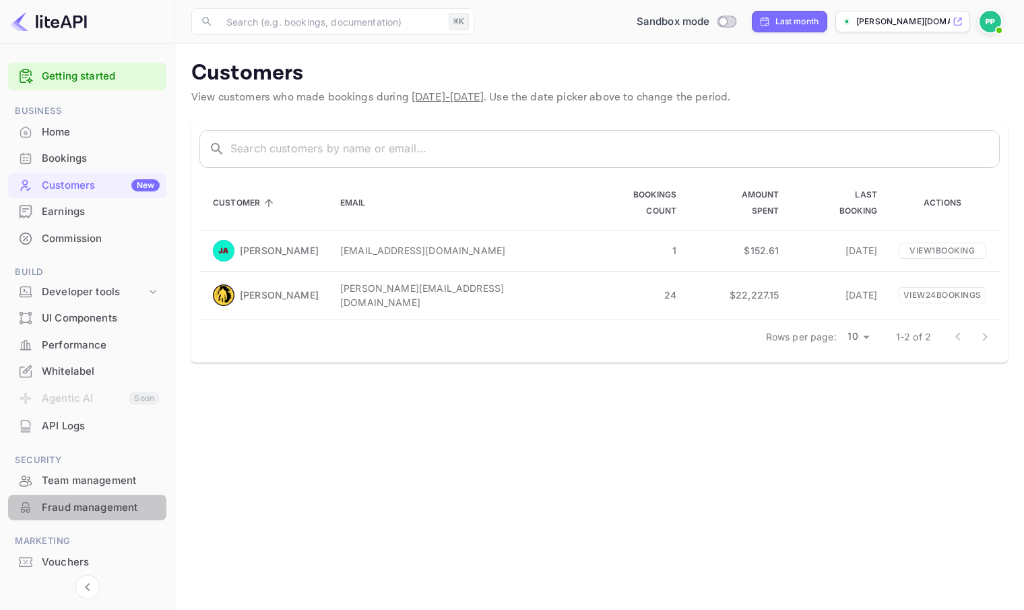
click at [90, 504] on div "Fraud management" at bounding box center [101, 507] width 118 height 15
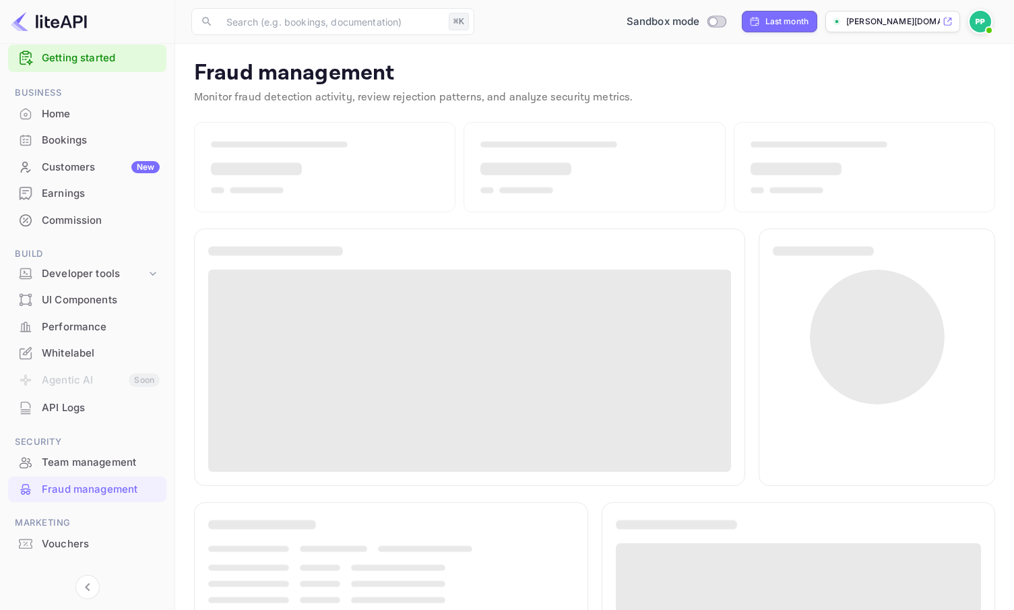
scroll to position [40, 0]
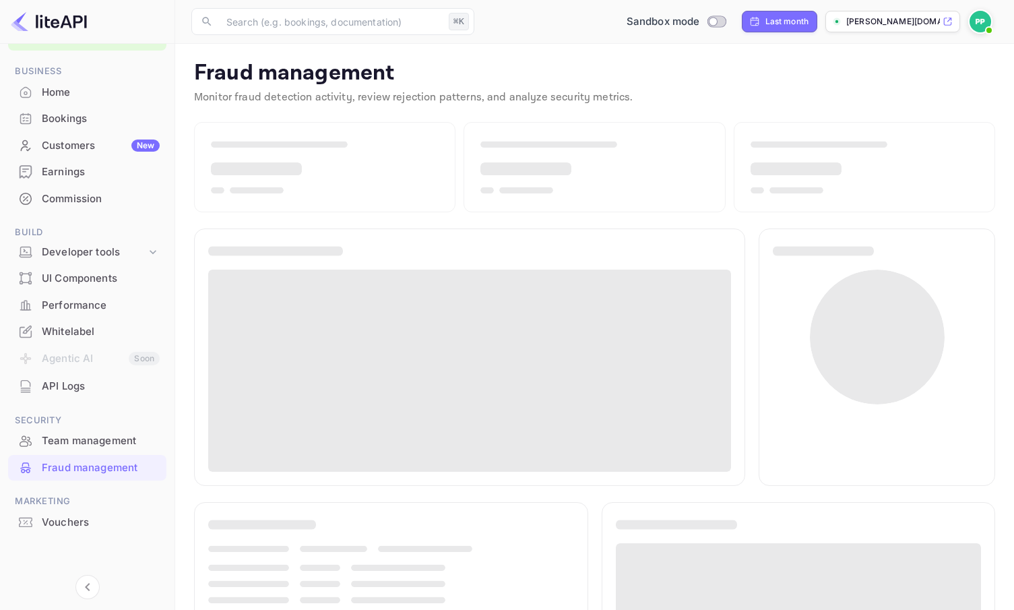
click at [69, 521] on div "Vouchers" at bounding box center [101, 522] width 118 height 15
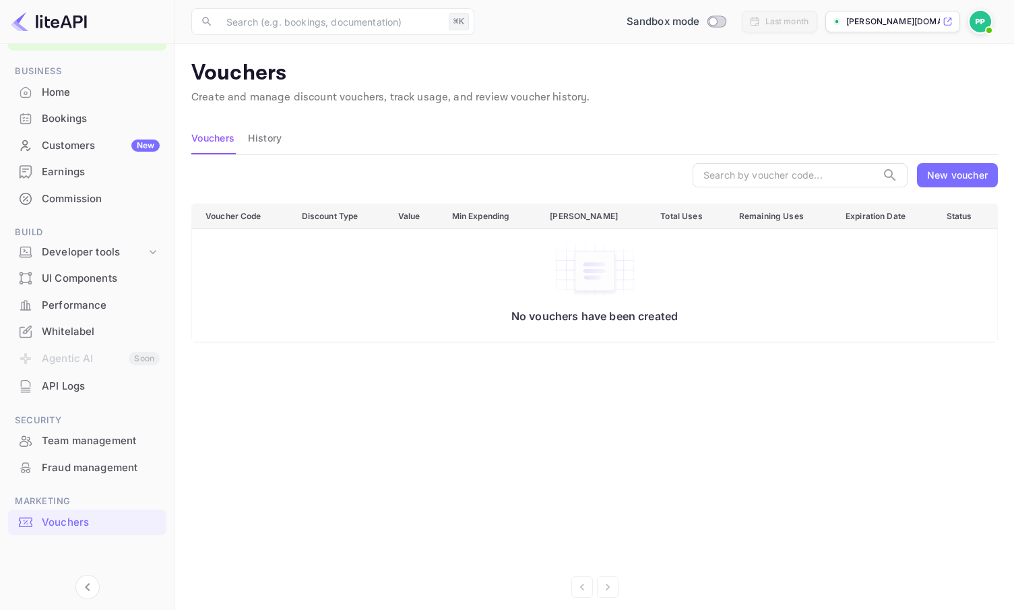
click at [67, 433] on div "Team management" at bounding box center [101, 440] width 118 height 15
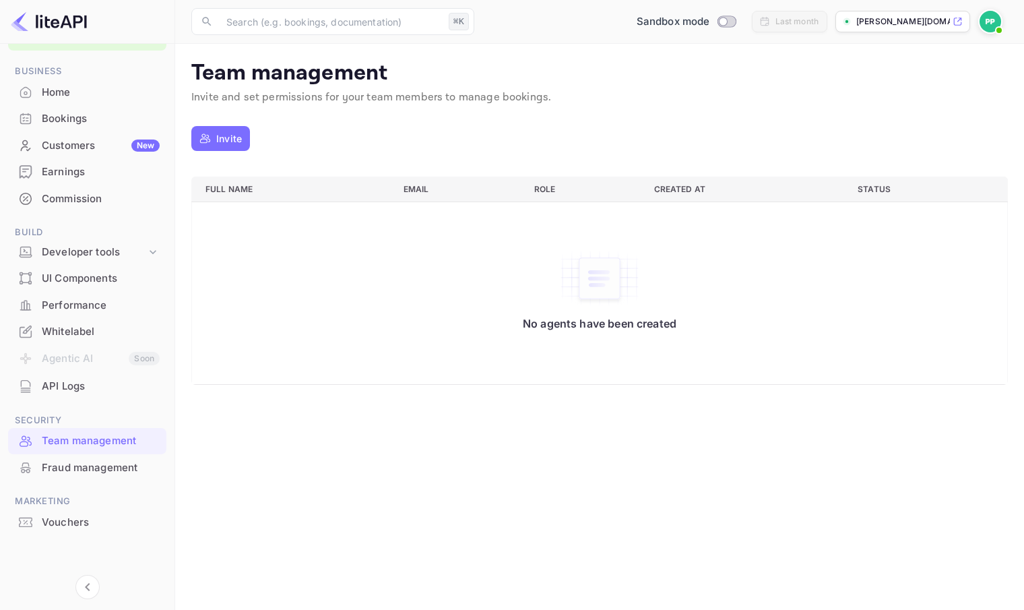
click at [71, 279] on div "UI Components" at bounding box center [101, 278] width 118 height 15
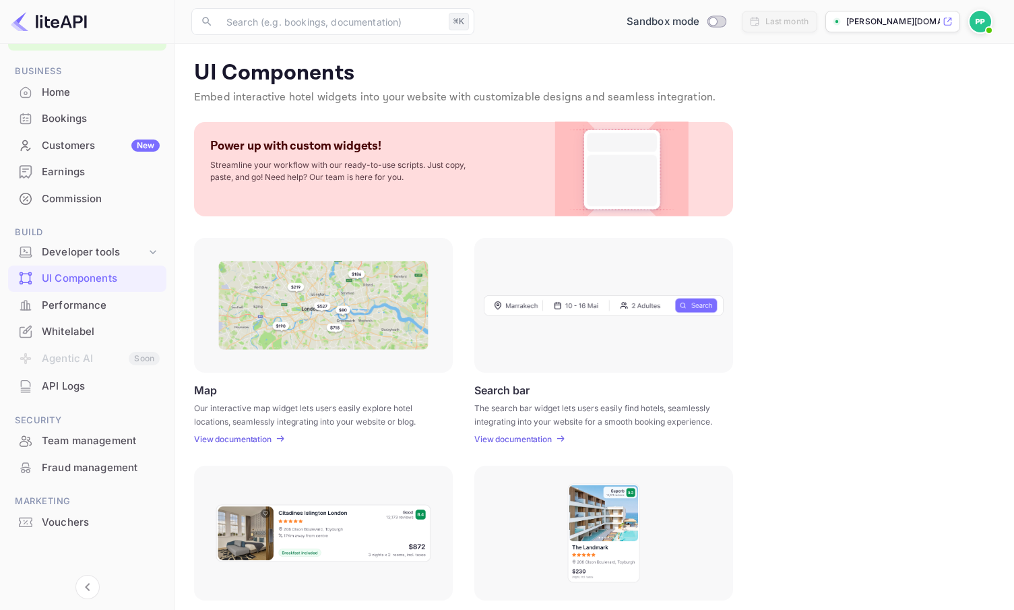
click at [63, 307] on div "Performance" at bounding box center [101, 305] width 118 height 15
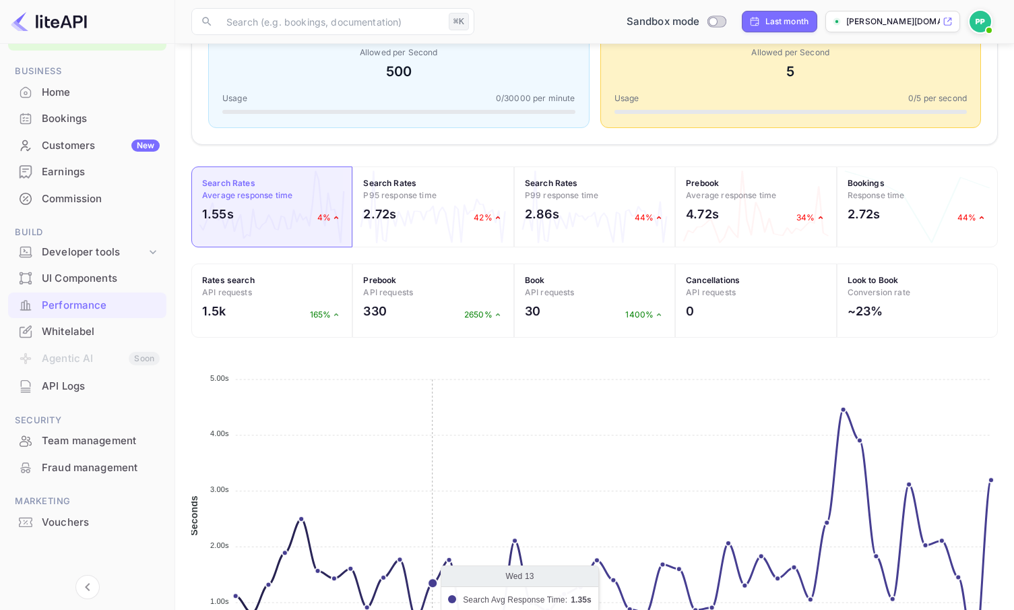
scroll to position [90, 0]
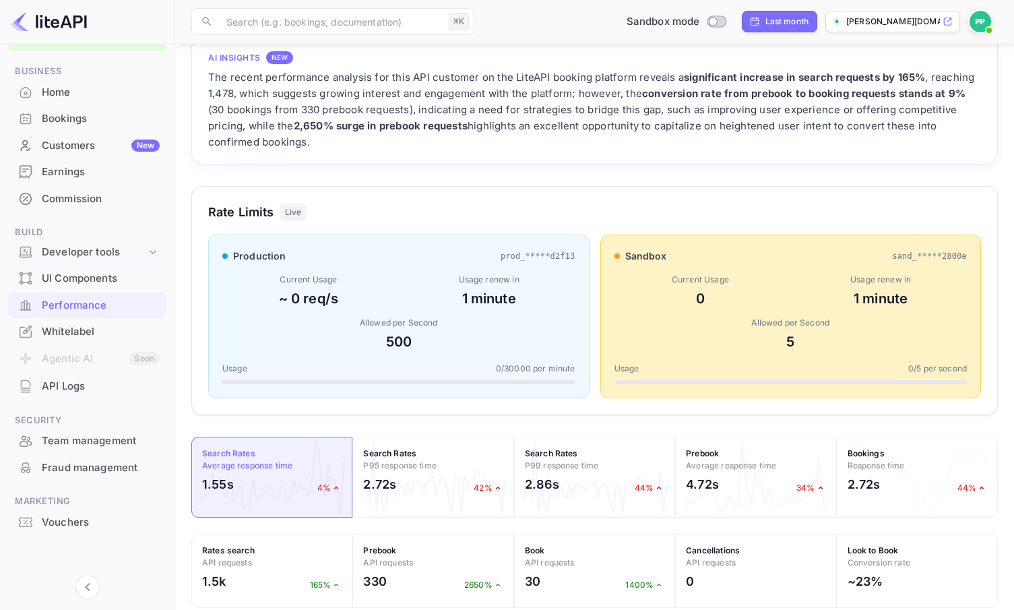
click at [82, 255] on div "Developer tools" at bounding box center [94, 252] width 104 height 15
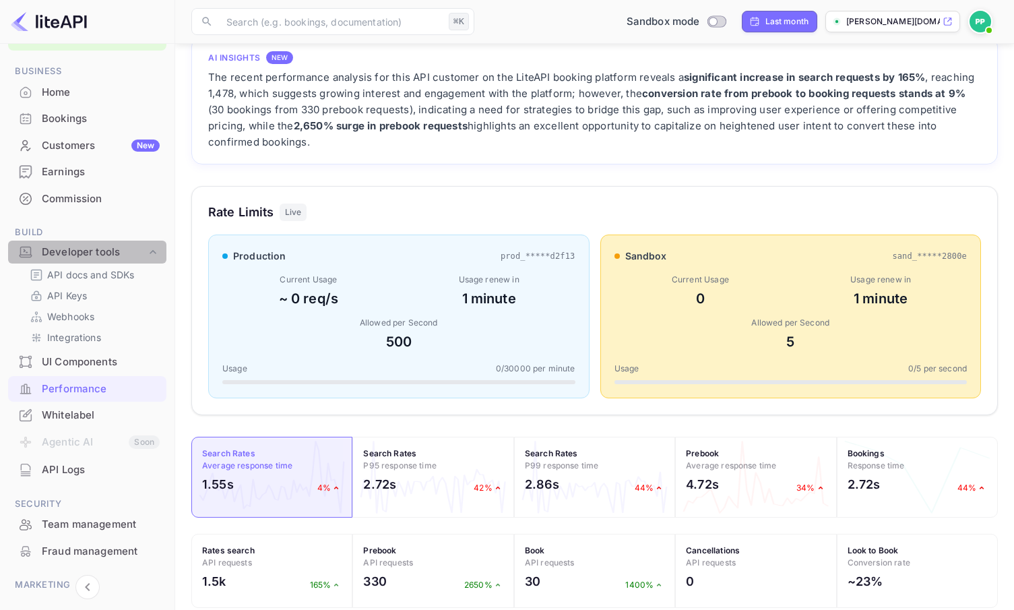
click at [81, 255] on div "Developer tools" at bounding box center [94, 252] width 104 height 15
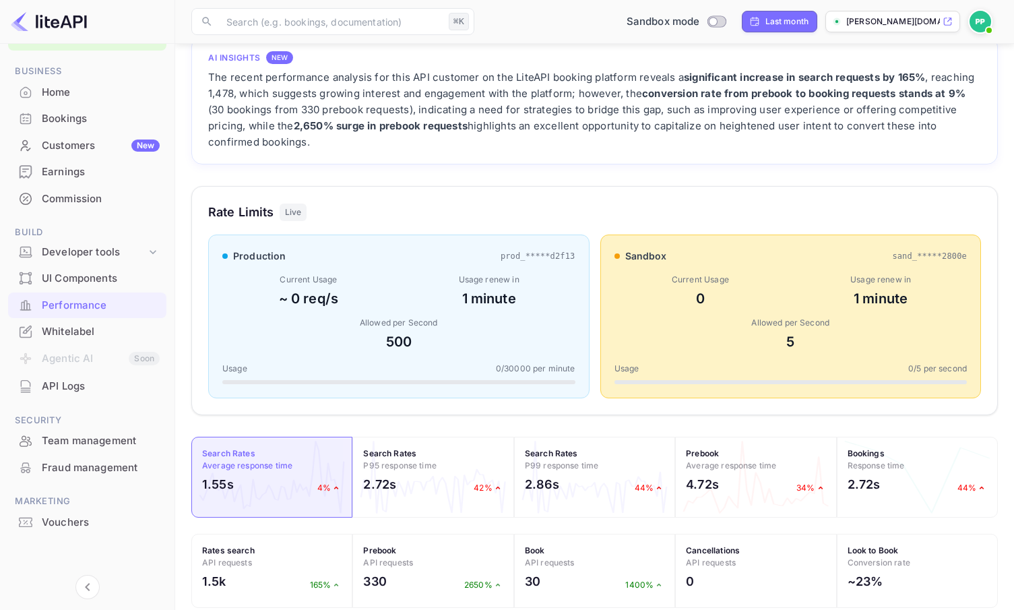
click at [61, 170] on div "Earnings" at bounding box center [101, 171] width 118 height 15
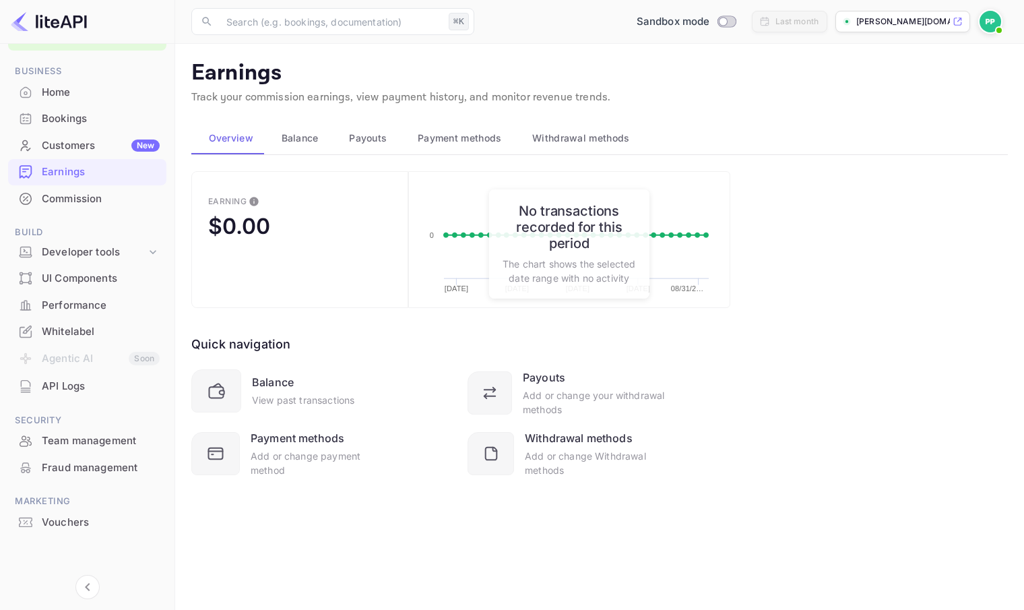
click at [311, 137] on span "Balance" at bounding box center [300, 138] width 37 height 16
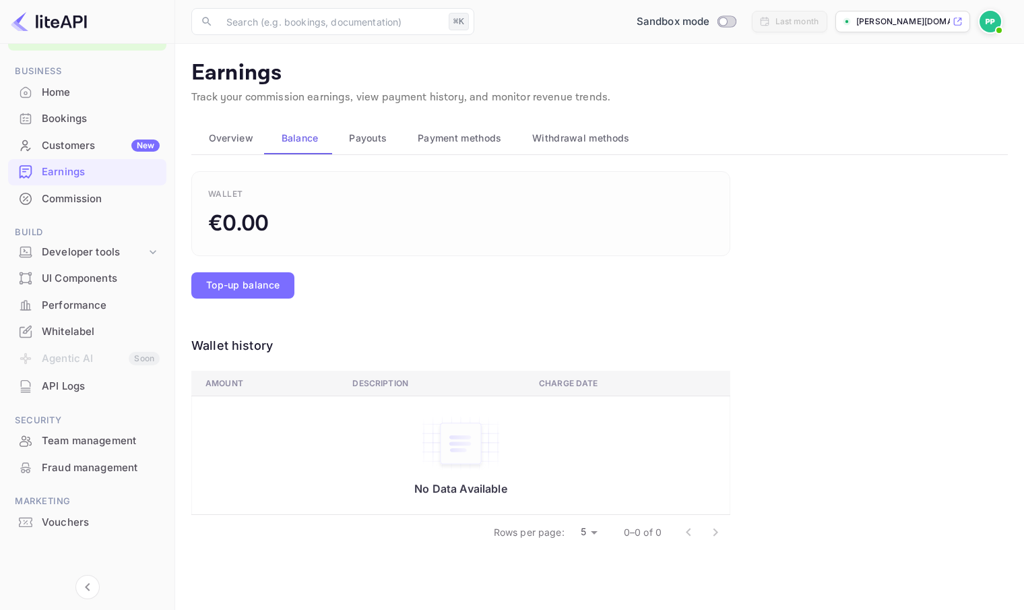
click at [353, 137] on span "Payouts" at bounding box center [368, 138] width 38 height 16
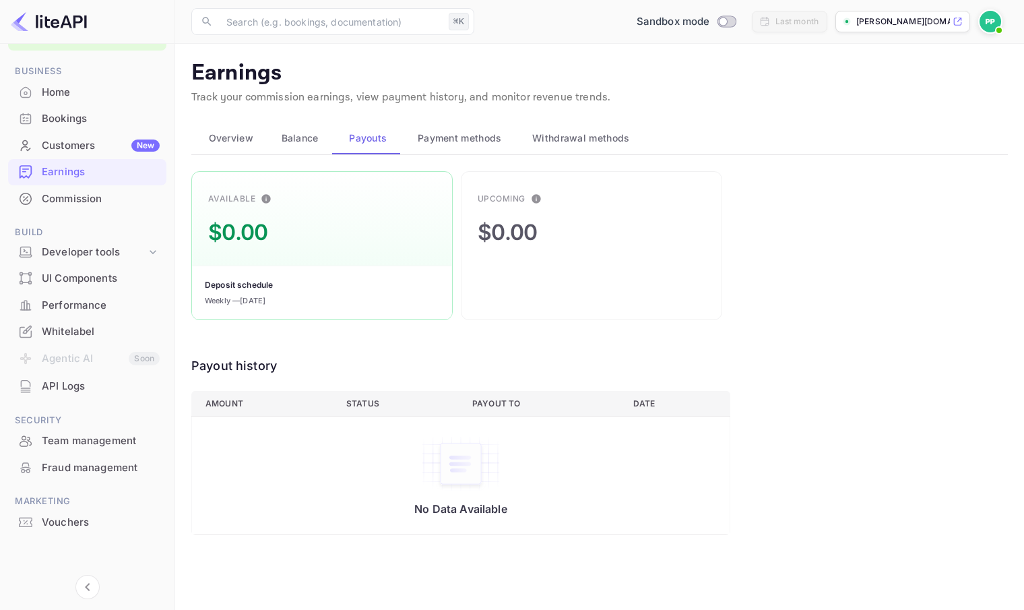
click at [478, 139] on span "Payment methods" at bounding box center [460, 138] width 84 height 16
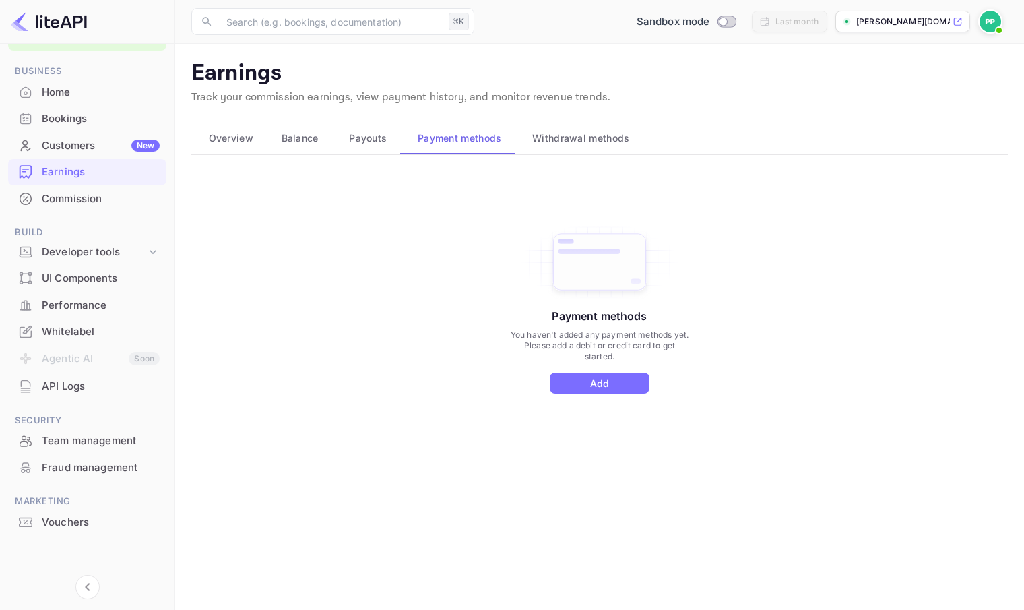
click at [581, 139] on span "Withdrawal methods" at bounding box center [580, 138] width 97 height 16
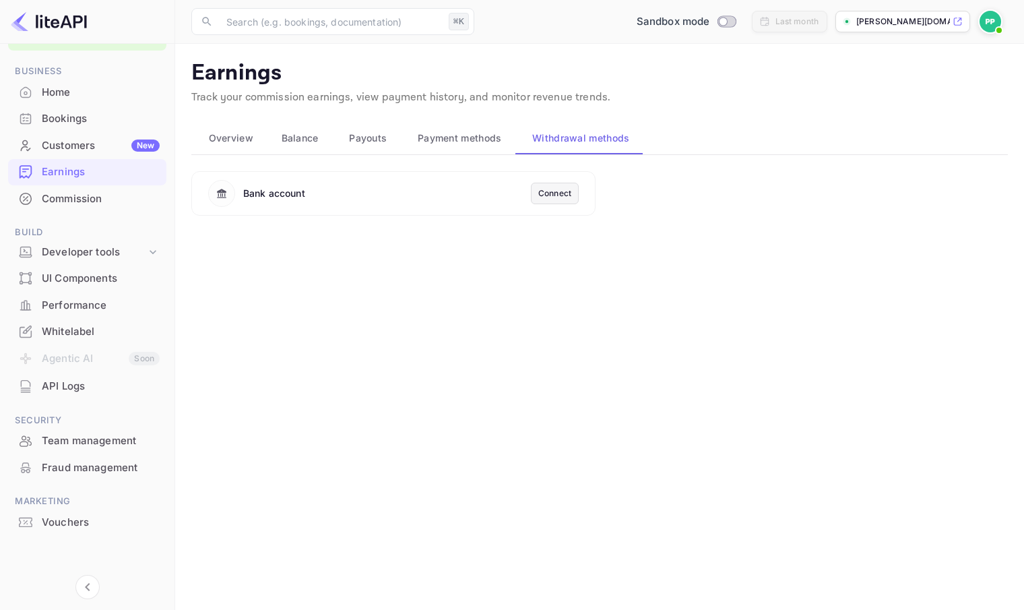
click at [554, 196] on div "Connect" at bounding box center [554, 193] width 33 height 12
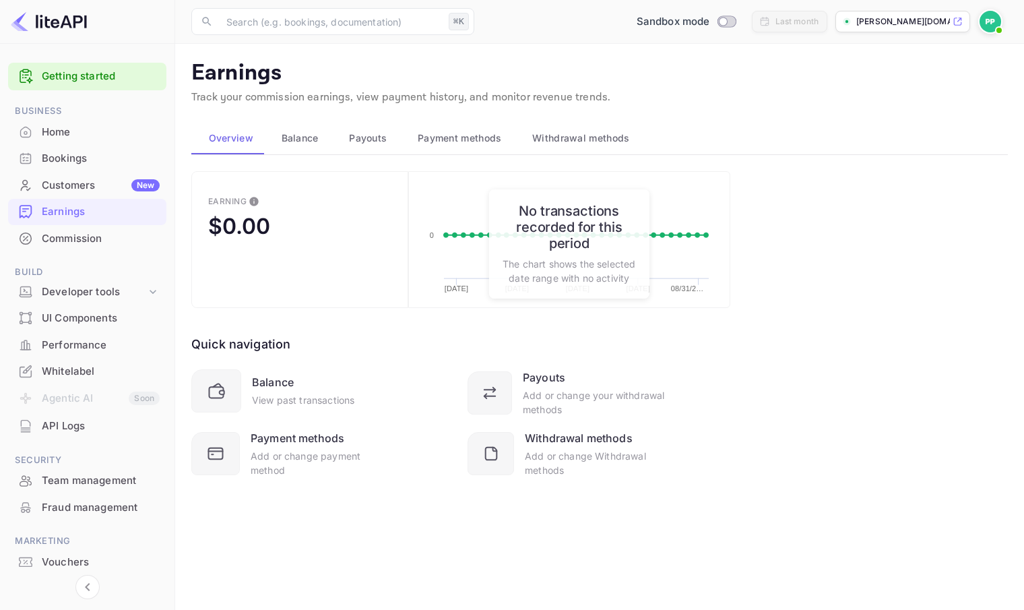
click at [67, 153] on div "Bookings" at bounding box center [101, 158] width 118 height 15
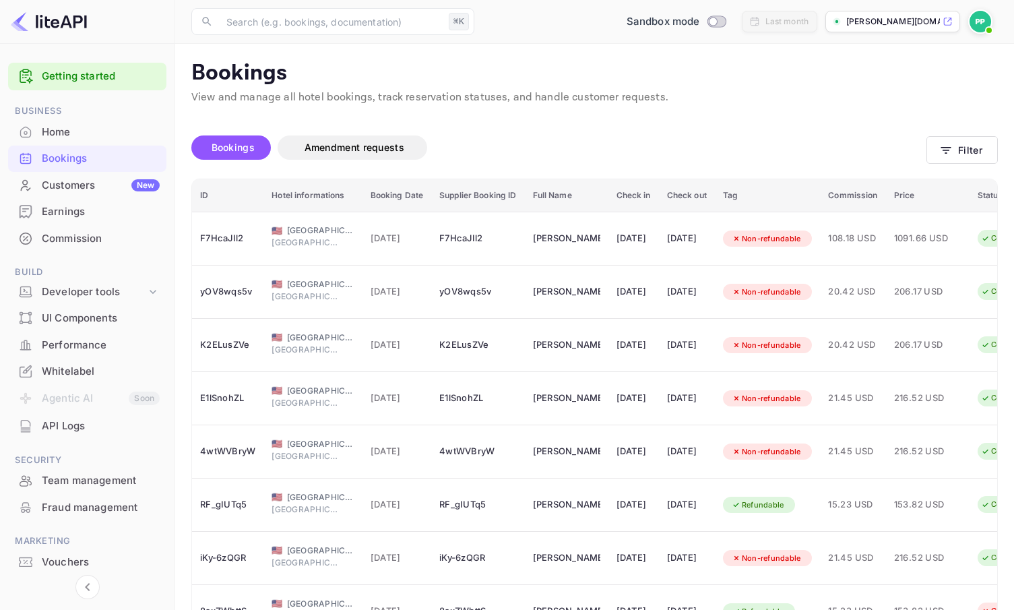
click at [57, 135] on div "Home" at bounding box center [101, 132] width 118 height 15
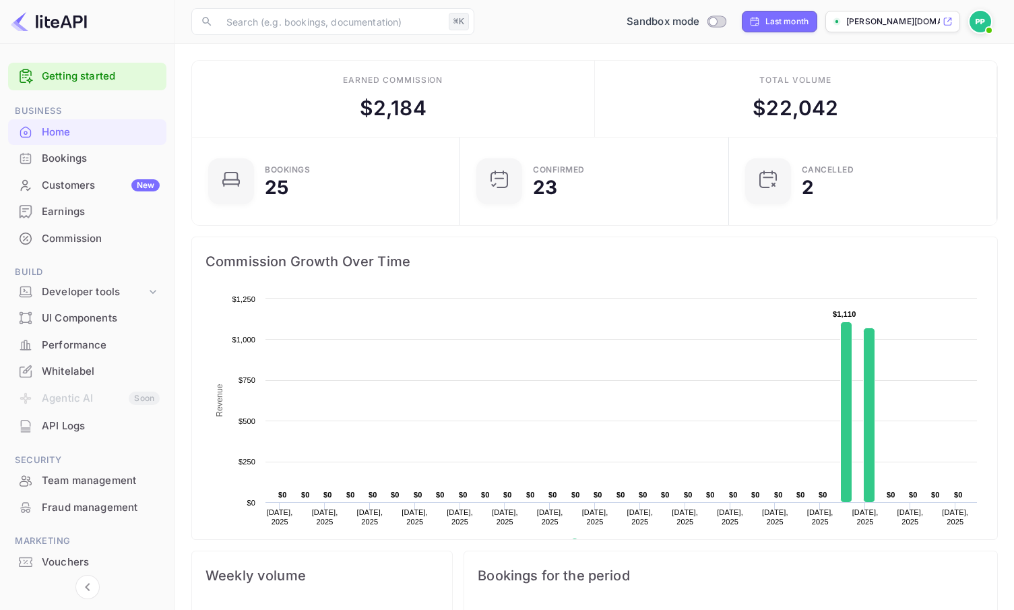
click at [69, 154] on div "Bookings" at bounding box center [101, 158] width 118 height 15
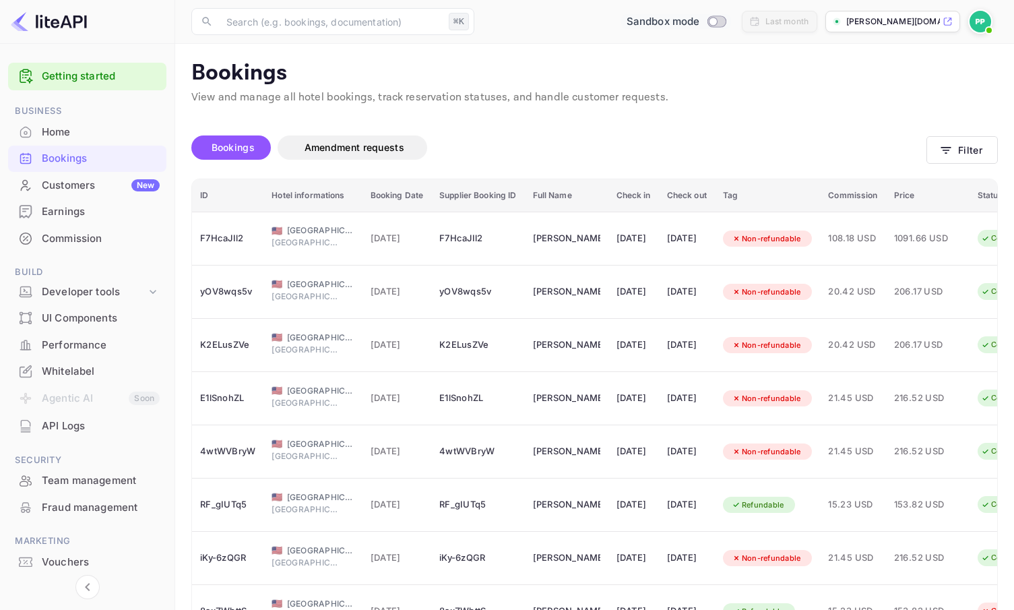
click at [712, 22] on input "Switch to Production mode" at bounding box center [712, 21] width 27 height 9
checkbox input "false"
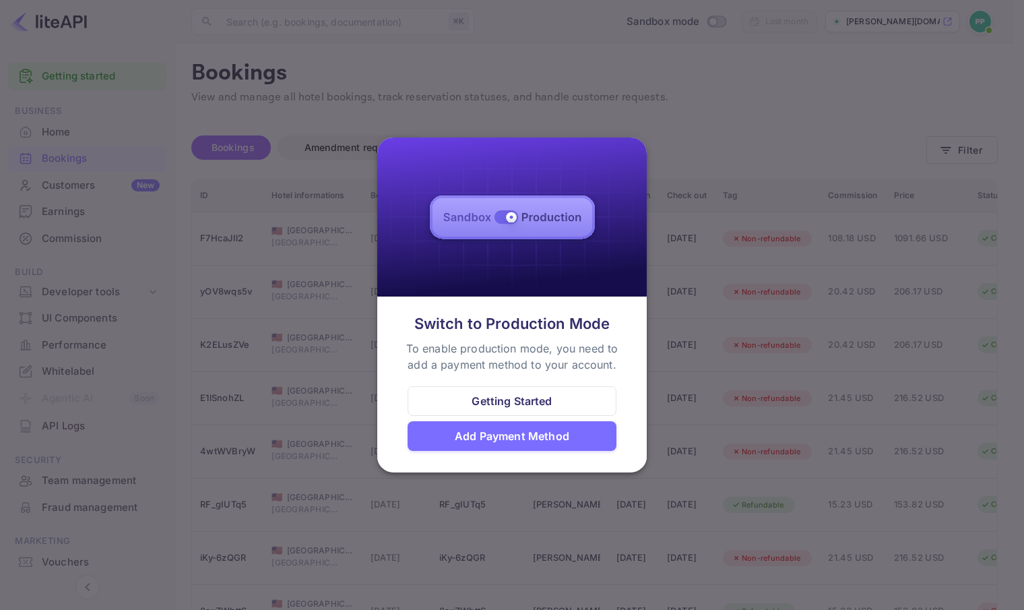
click at [728, 210] on div at bounding box center [512, 305] width 1024 height 610
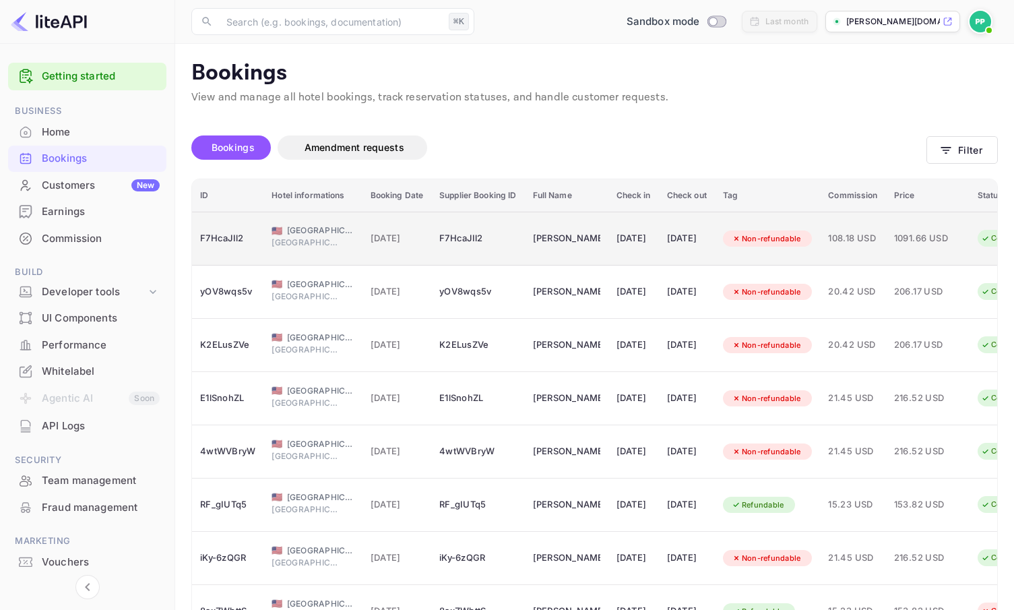
click at [631, 230] on div "[DATE]" at bounding box center [633, 239] width 34 height 22
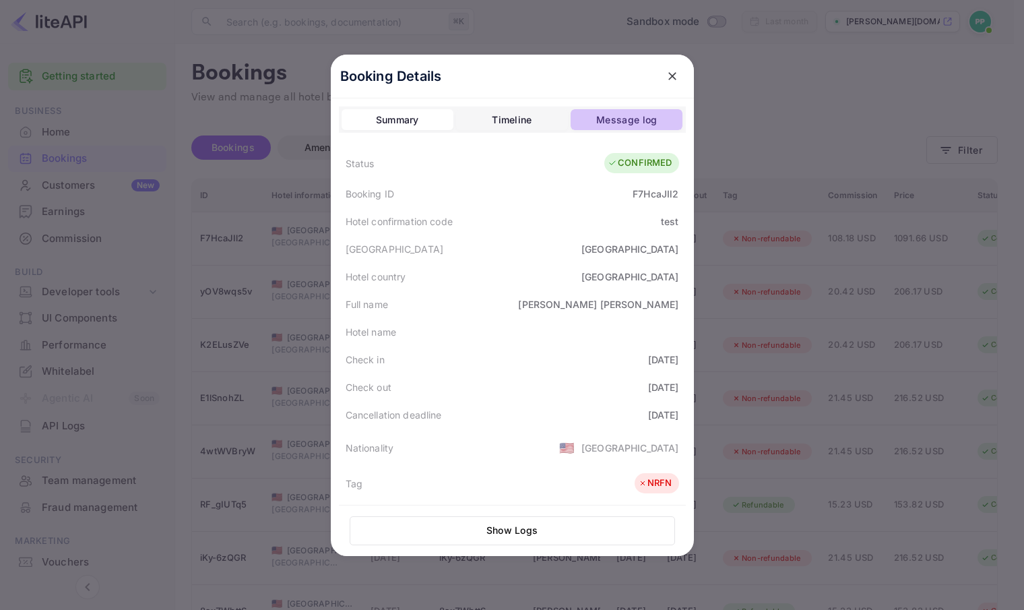
click at [620, 119] on div "Message log" at bounding box center [626, 120] width 61 height 16
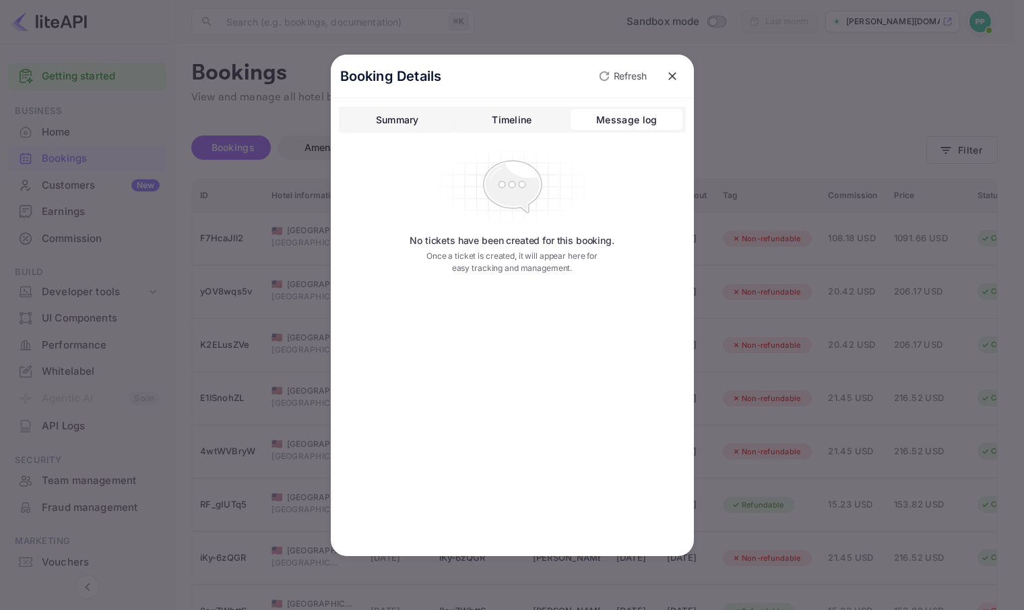
click at [395, 123] on div "Summary" at bounding box center [397, 120] width 43 height 16
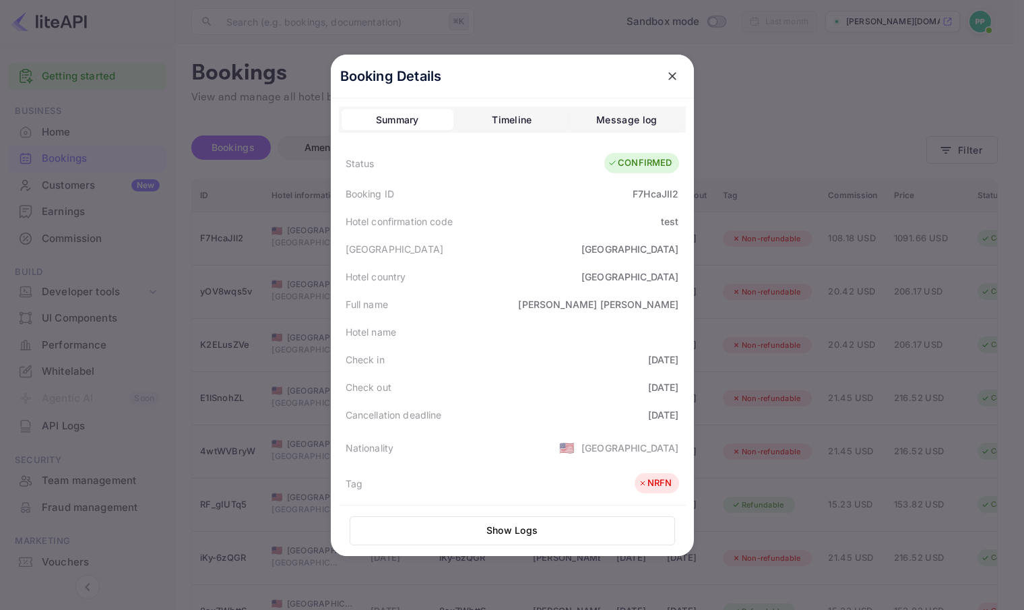
click at [629, 120] on div "Message log" at bounding box center [626, 120] width 61 height 16
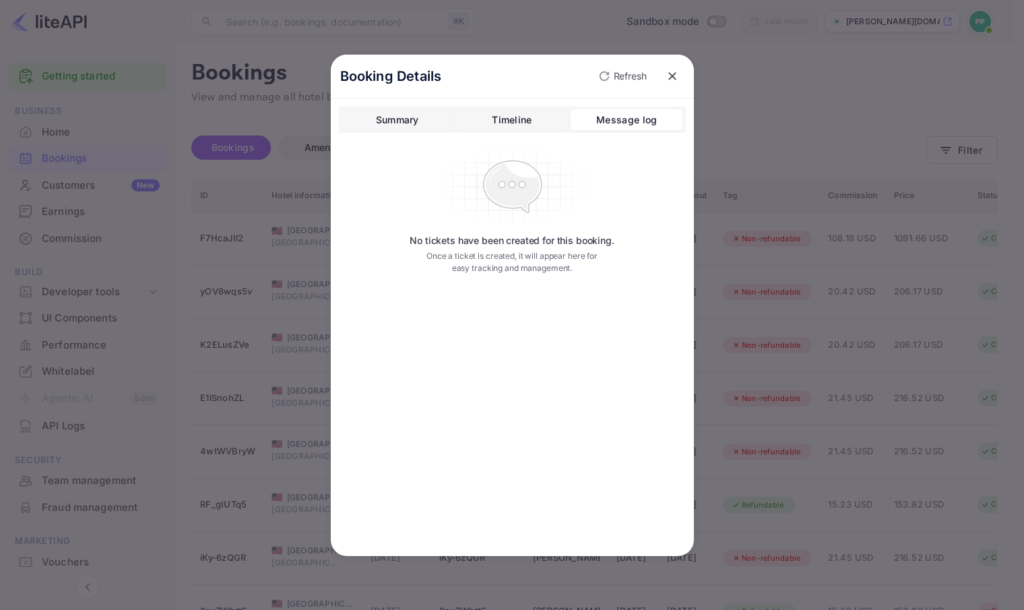
click at [523, 115] on div "Timeline" at bounding box center [512, 120] width 40 height 16
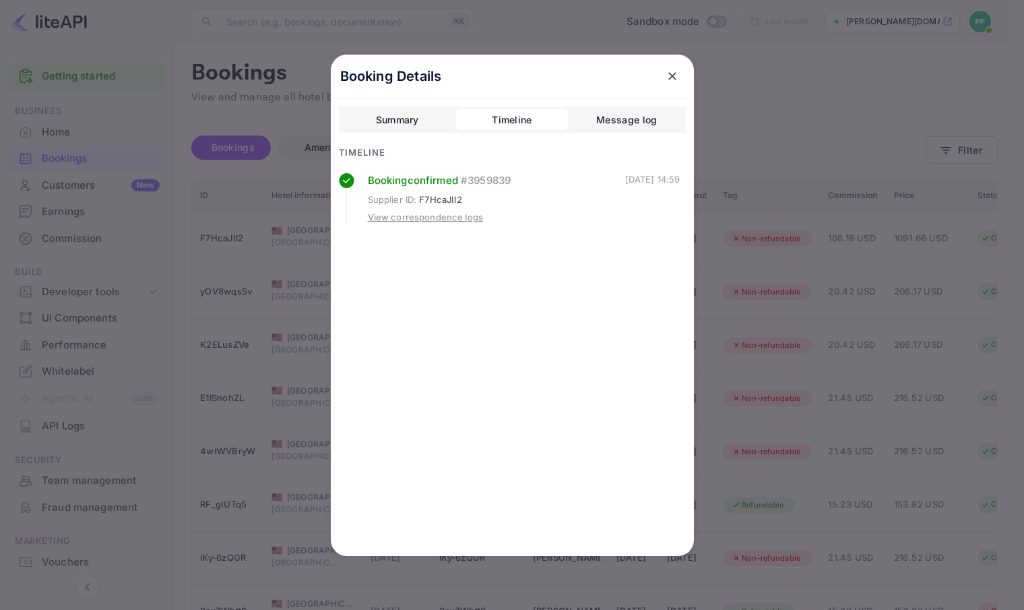
click at [461, 216] on div "View correspondence logs" at bounding box center [426, 217] width 116 height 13
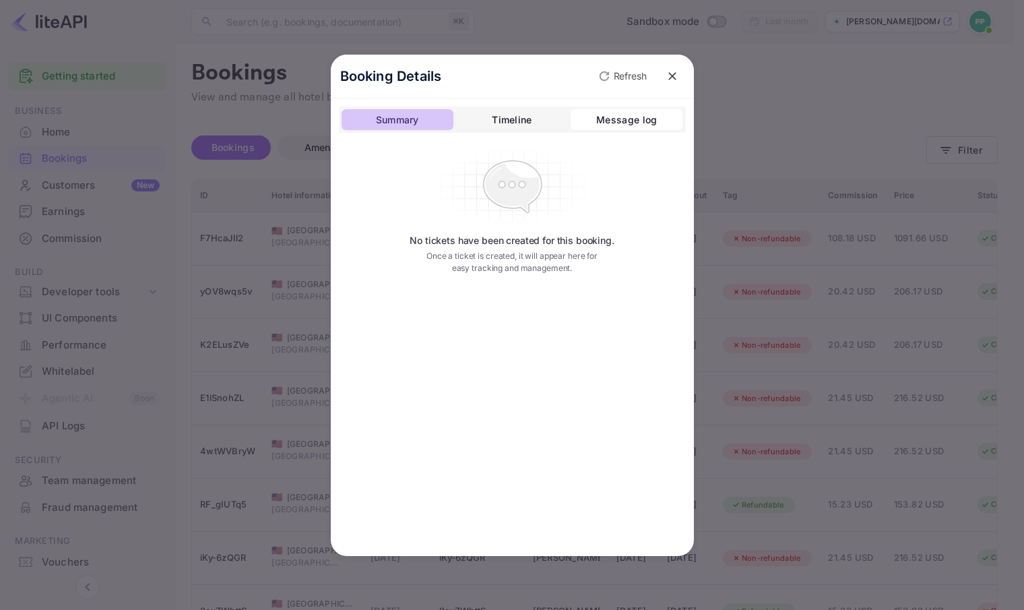
click at [404, 120] on div "Summary" at bounding box center [397, 120] width 43 height 16
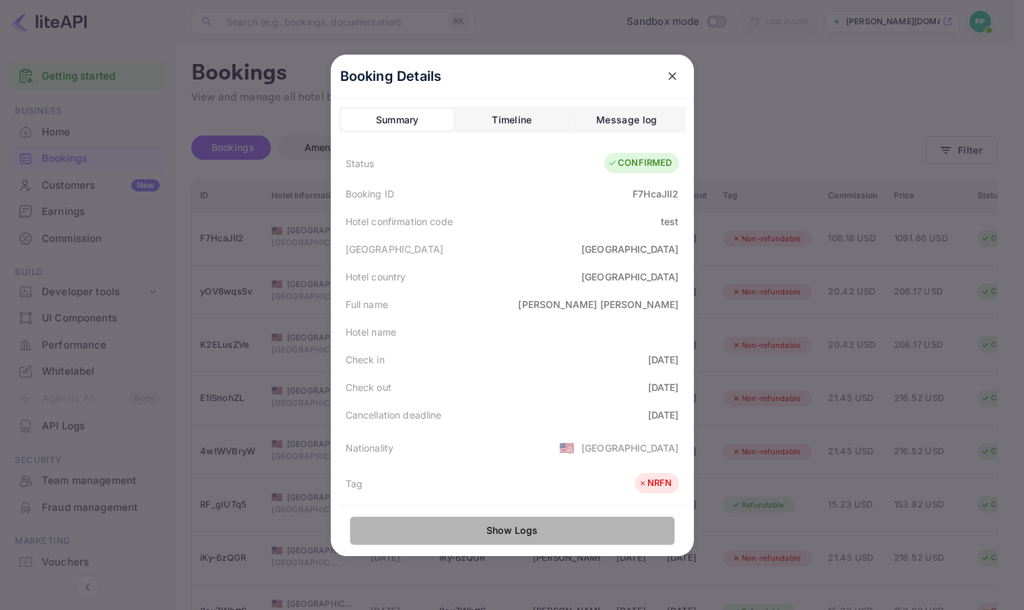
click at [532, 528] on button "Show Logs" at bounding box center [512, 530] width 325 height 29
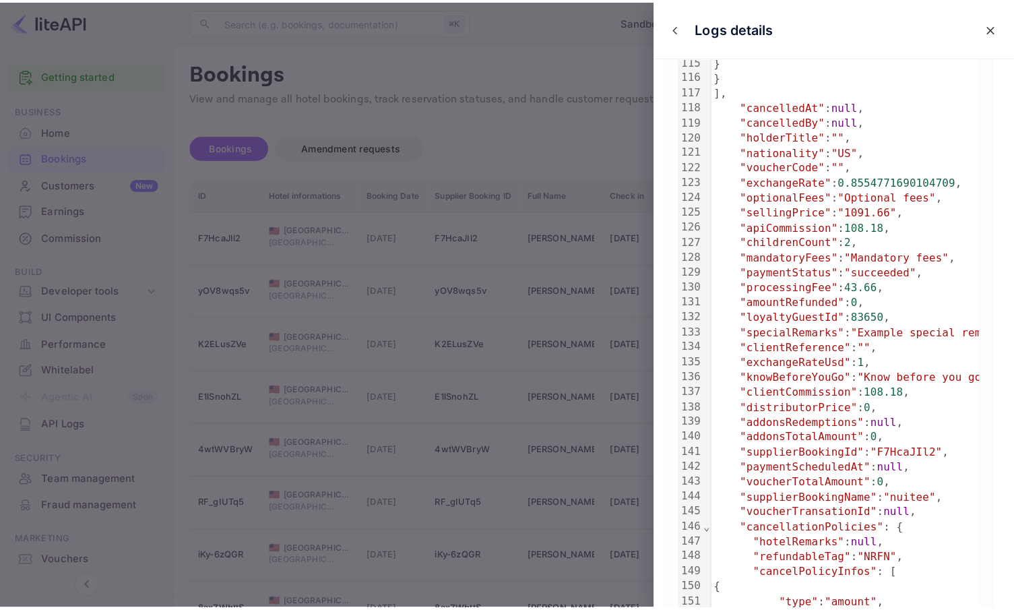
scroll to position [1849, 0]
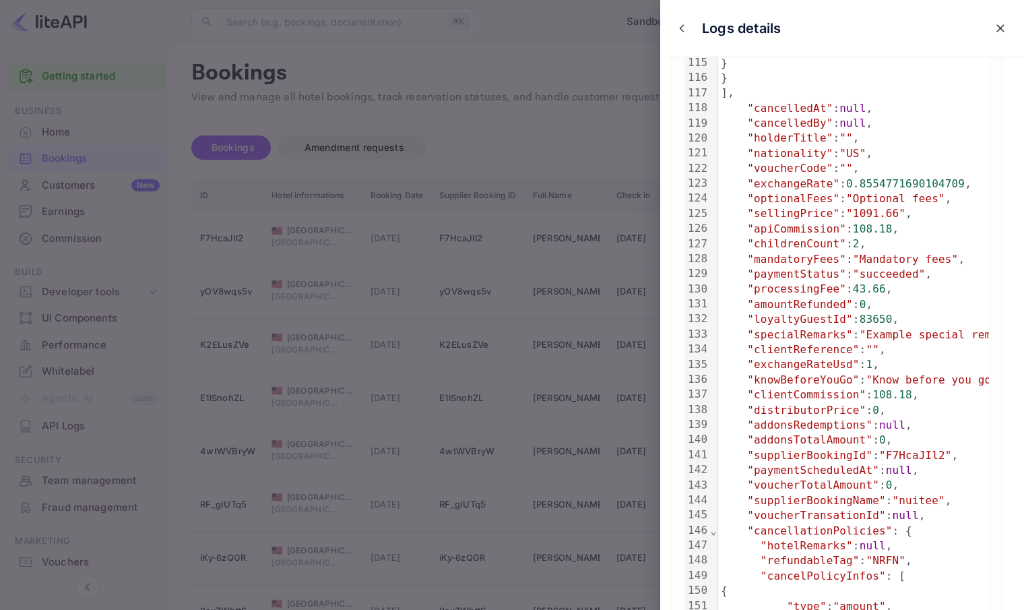
click at [559, 131] on div at bounding box center [512, 305] width 1024 height 610
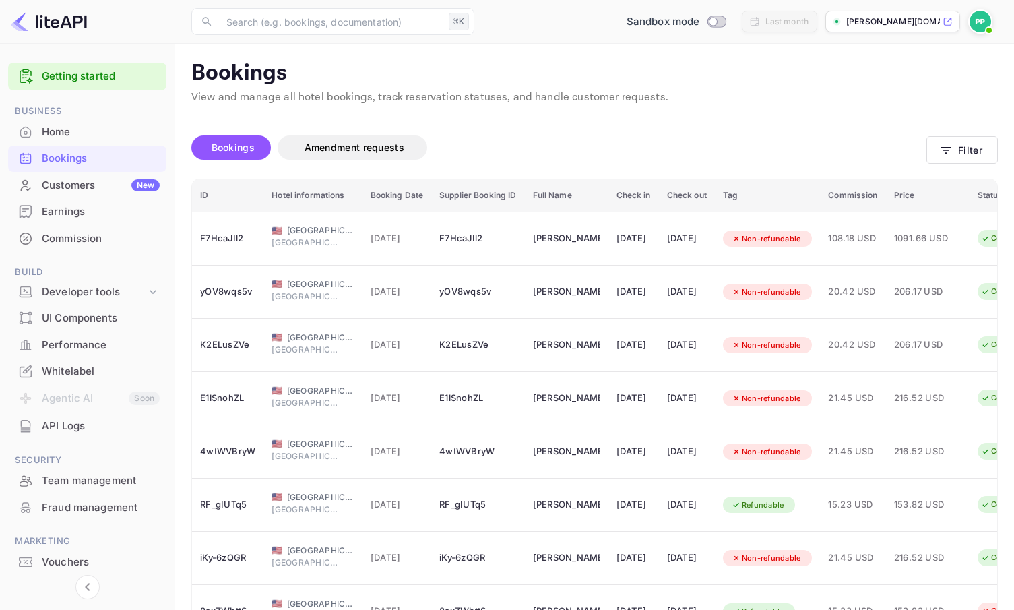
click at [829, 102] on p "View and manage all hotel bookings, track reservation statuses, and handle cust…" at bounding box center [594, 98] width 806 height 16
